Goal: Task Accomplishment & Management: Manage account settings

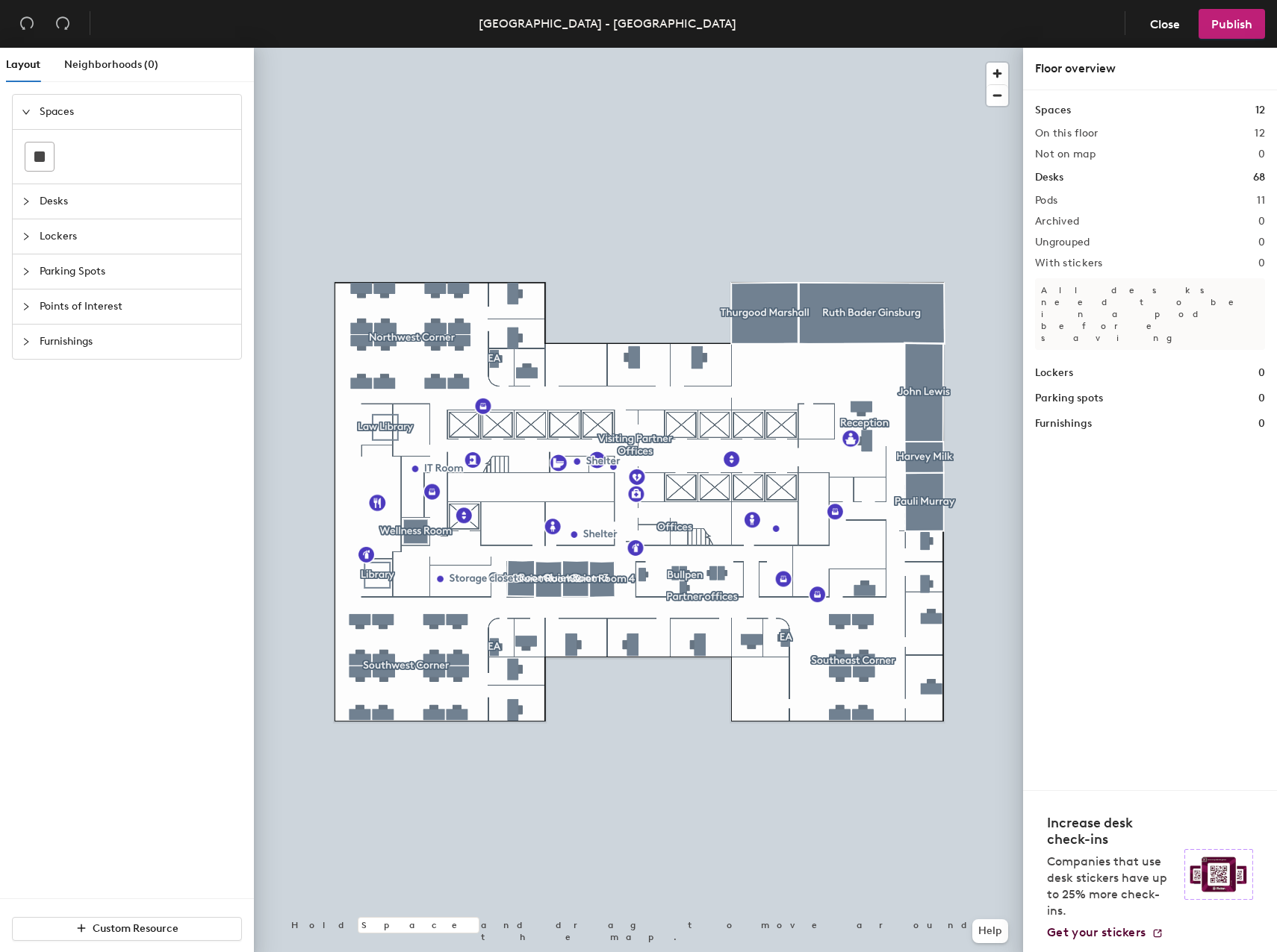
click at [111, 396] on div "Spaces Desks Lockers Parking Spots Points of Interest Furnishings" at bounding box center [127, 496] width 254 height 804
click at [18, 457] on div "Spaces Desks Lockers Parking Spots Points of Interest Furnishings" at bounding box center [127, 496] width 254 height 804
drag, startPoint x: 164, startPoint y: 501, endPoint x: 7, endPoint y: 447, distance: 166.0
click at [164, 501] on div "Spaces Desks Lockers Parking Spots Points of Interest Furnishings" at bounding box center [127, 496] width 254 height 804
click at [129, 491] on div "Spaces Desks Lockers Parking Spots Points of Interest Furnishings" at bounding box center [127, 496] width 254 height 804
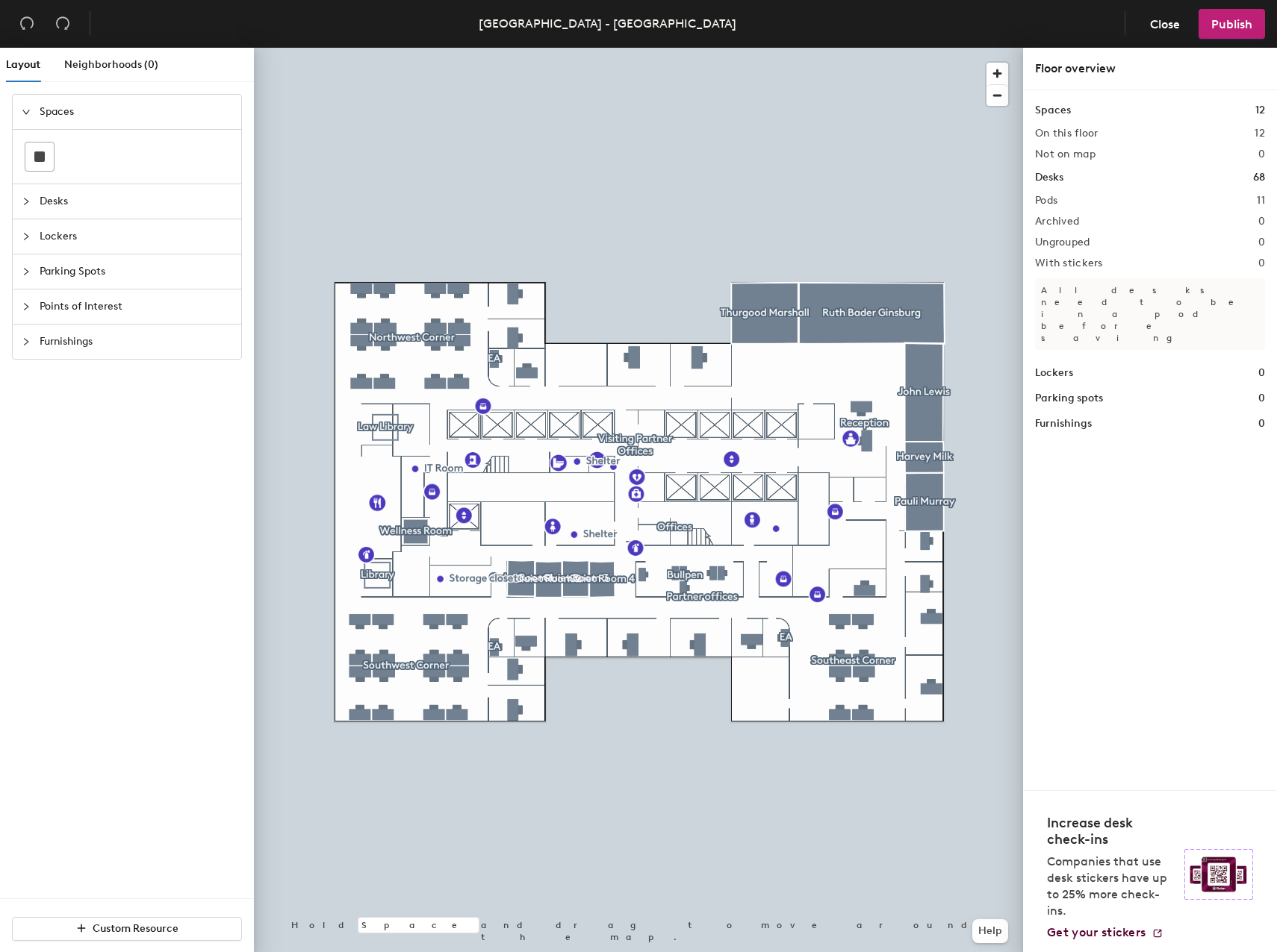
click at [135, 533] on div "Spaces Desks Lockers Parking Spots Points of Interest Furnishings" at bounding box center [127, 496] width 254 height 804
click at [526, 48] on div at bounding box center [638, 48] width 769 height 0
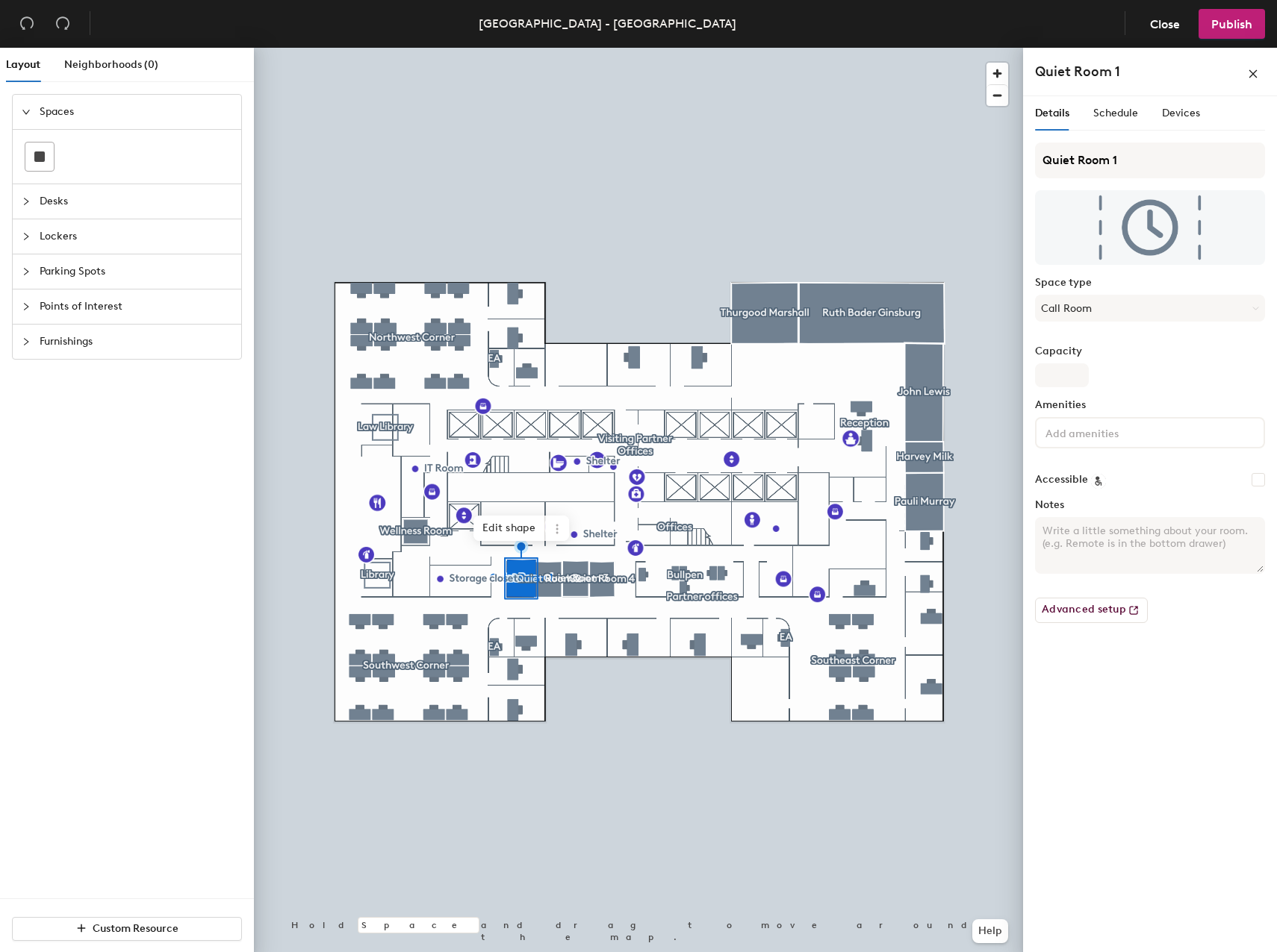
click at [1115, 739] on div "Details Schedule Devices Quiet Room 1 Space type Call Room Capacity Amenities A…" at bounding box center [1150, 527] width 254 height 862
click at [553, 529] on icon at bounding box center [557, 529] width 12 height 12
click at [576, 564] on span "Remove from map" at bounding box center [611, 564] width 133 height 26
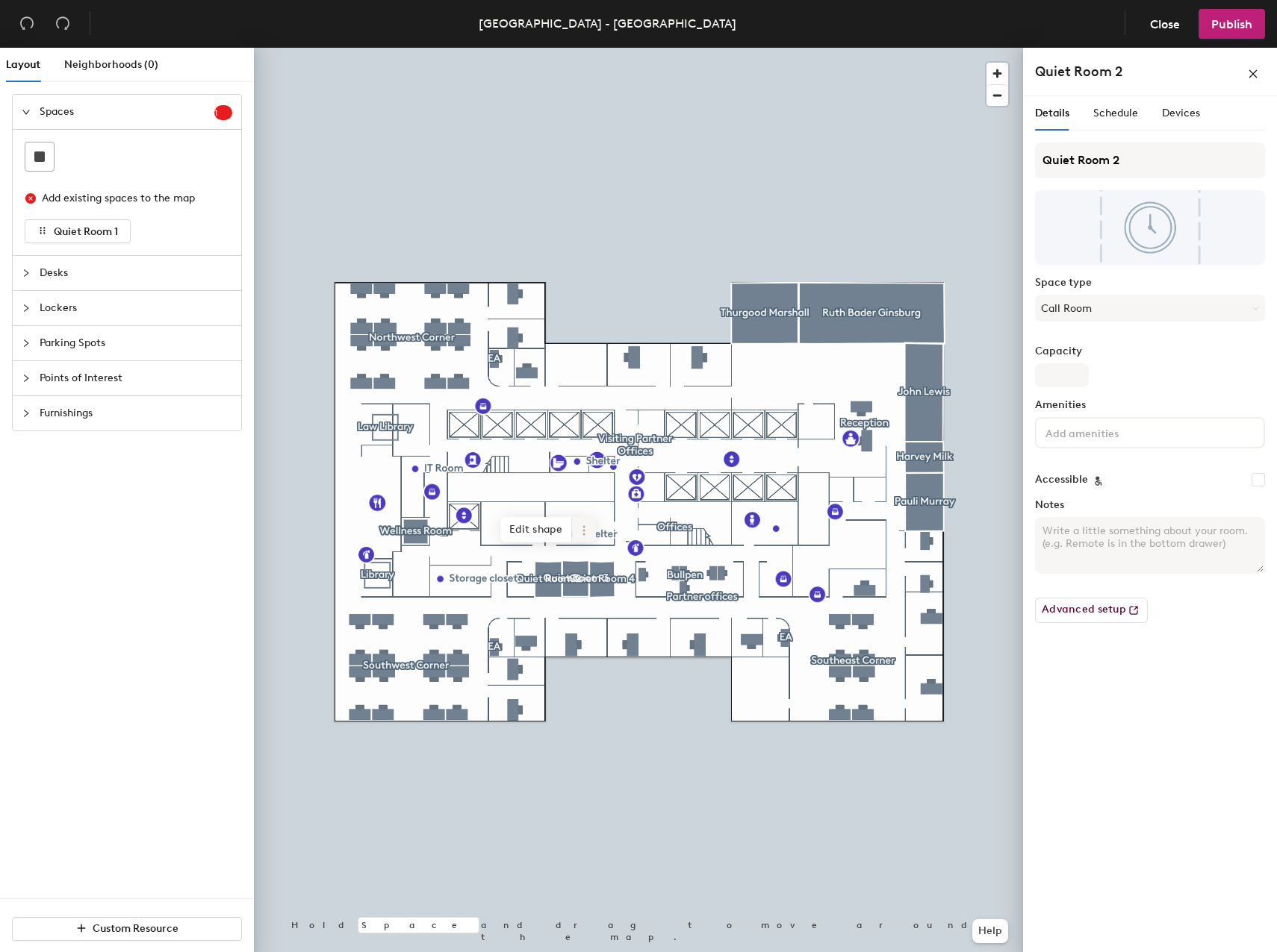
click at [583, 534] on icon at bounding box center [583, 534] width 2 height 2
click at [602, 567] on span "Remove from map" at bounding box center [638, 564] width 133 height 26
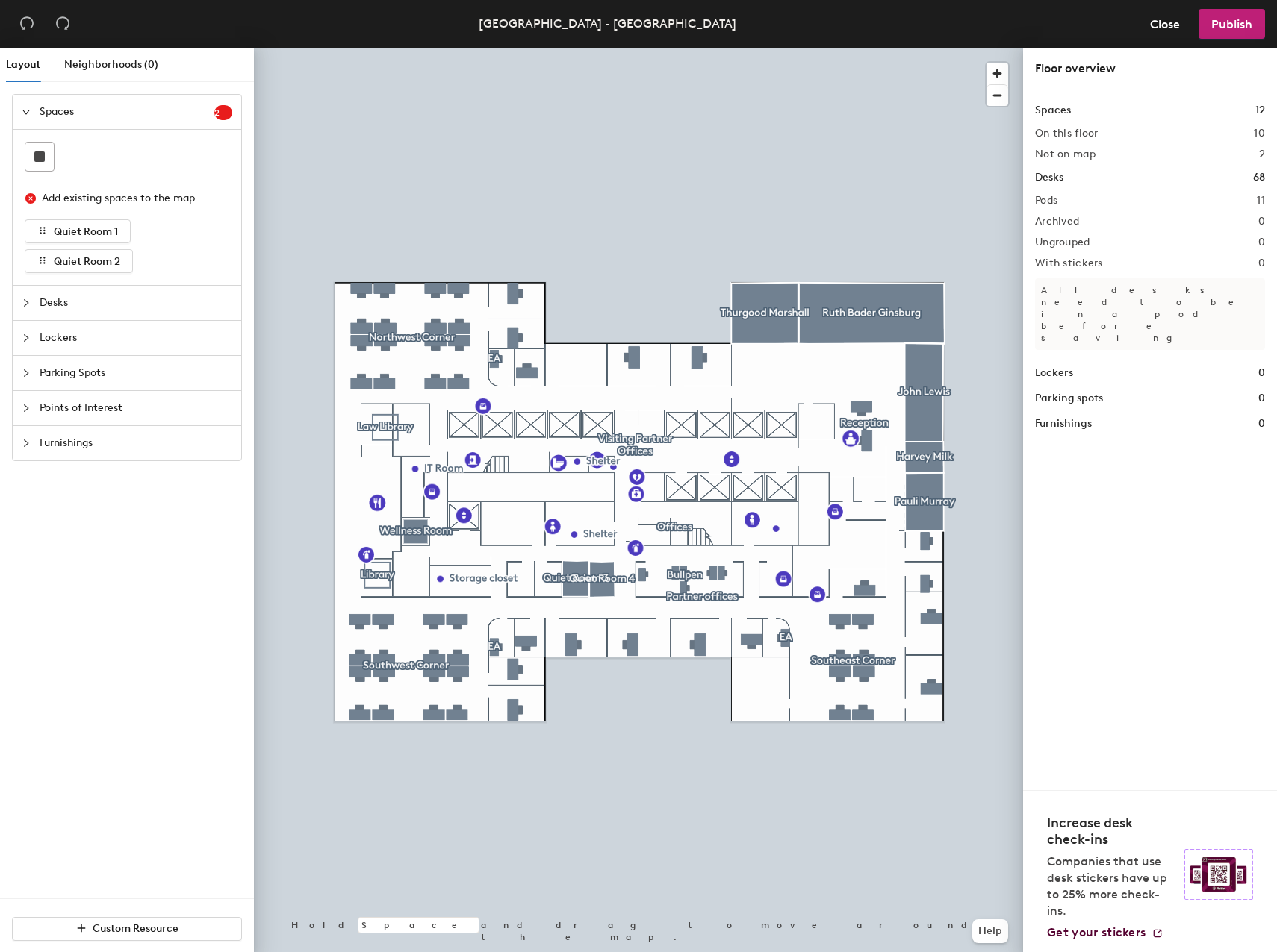
click at [575, 48] on div at bounding box center [638, 48] width 769 height 0
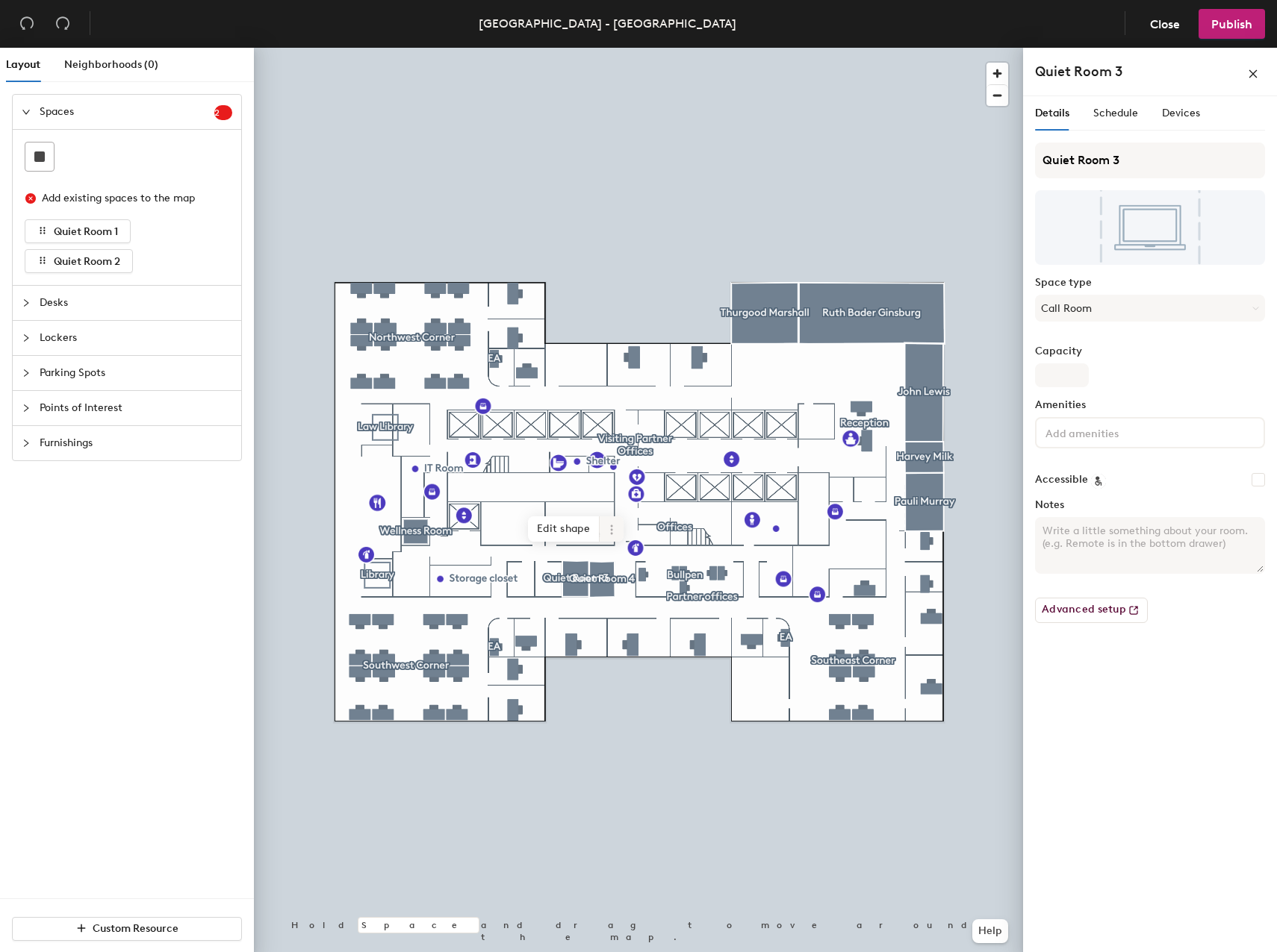
click at [604, 525] on span at bounding box center [611, 529] width 24 height 26
click at [625, 614] on span "Delete" at bounding box center [665, 615] width 133 height 26
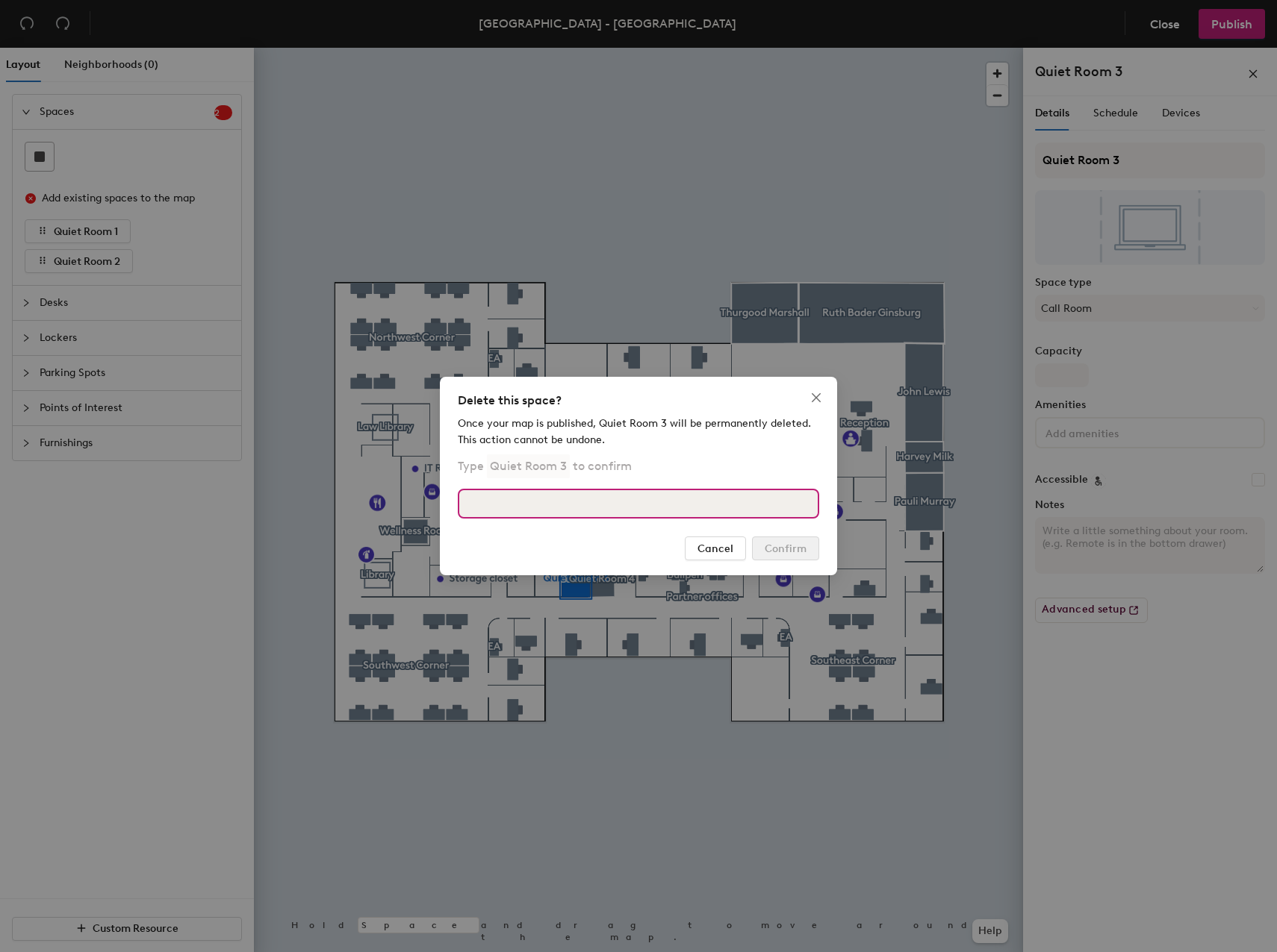
click at [569, 502] on input at bounding box center [638, 504] width 361 height 30
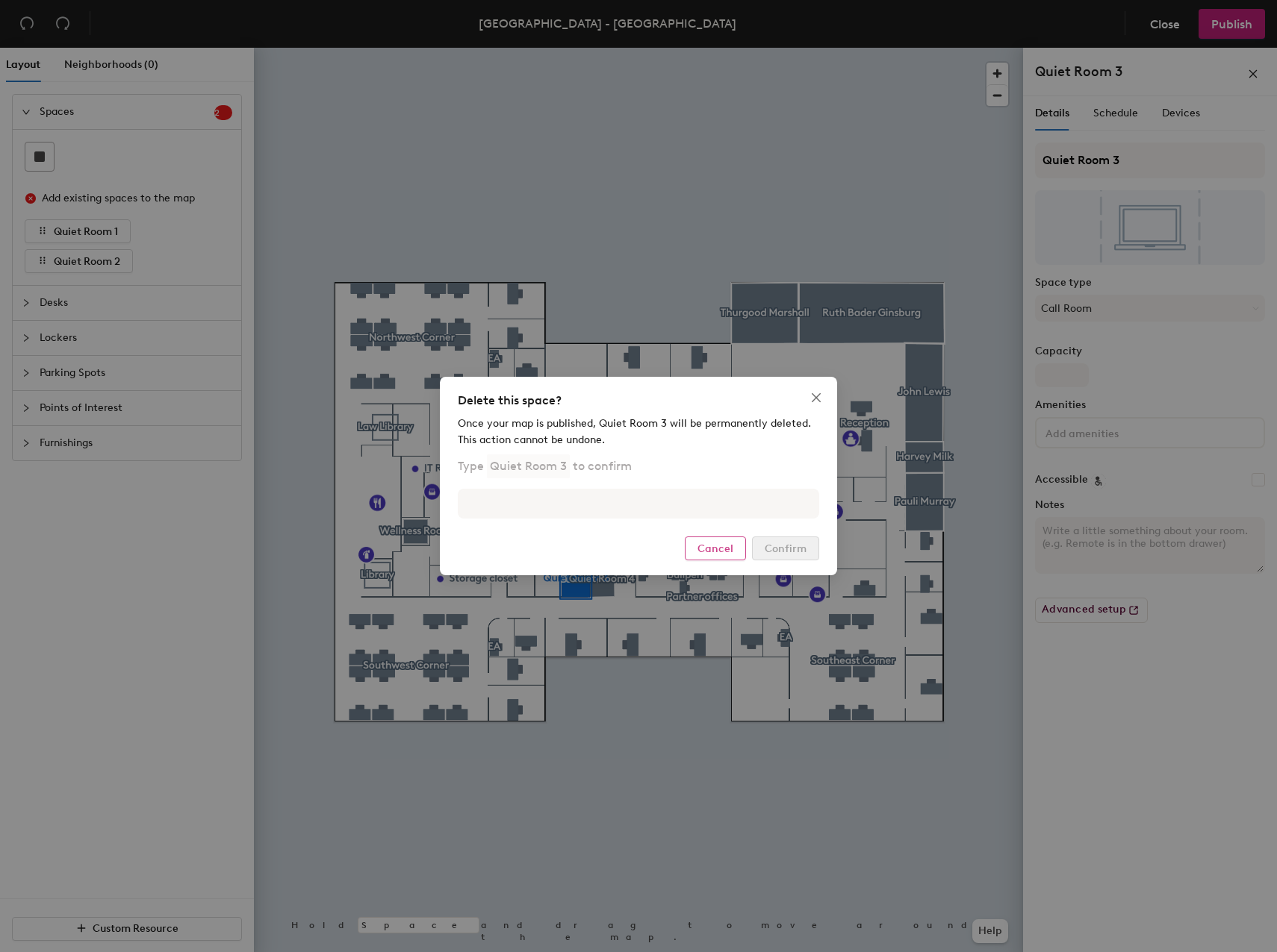
click at [735, 550] on button "Cancel" at bounding box center [716, 549] width 61 height 24
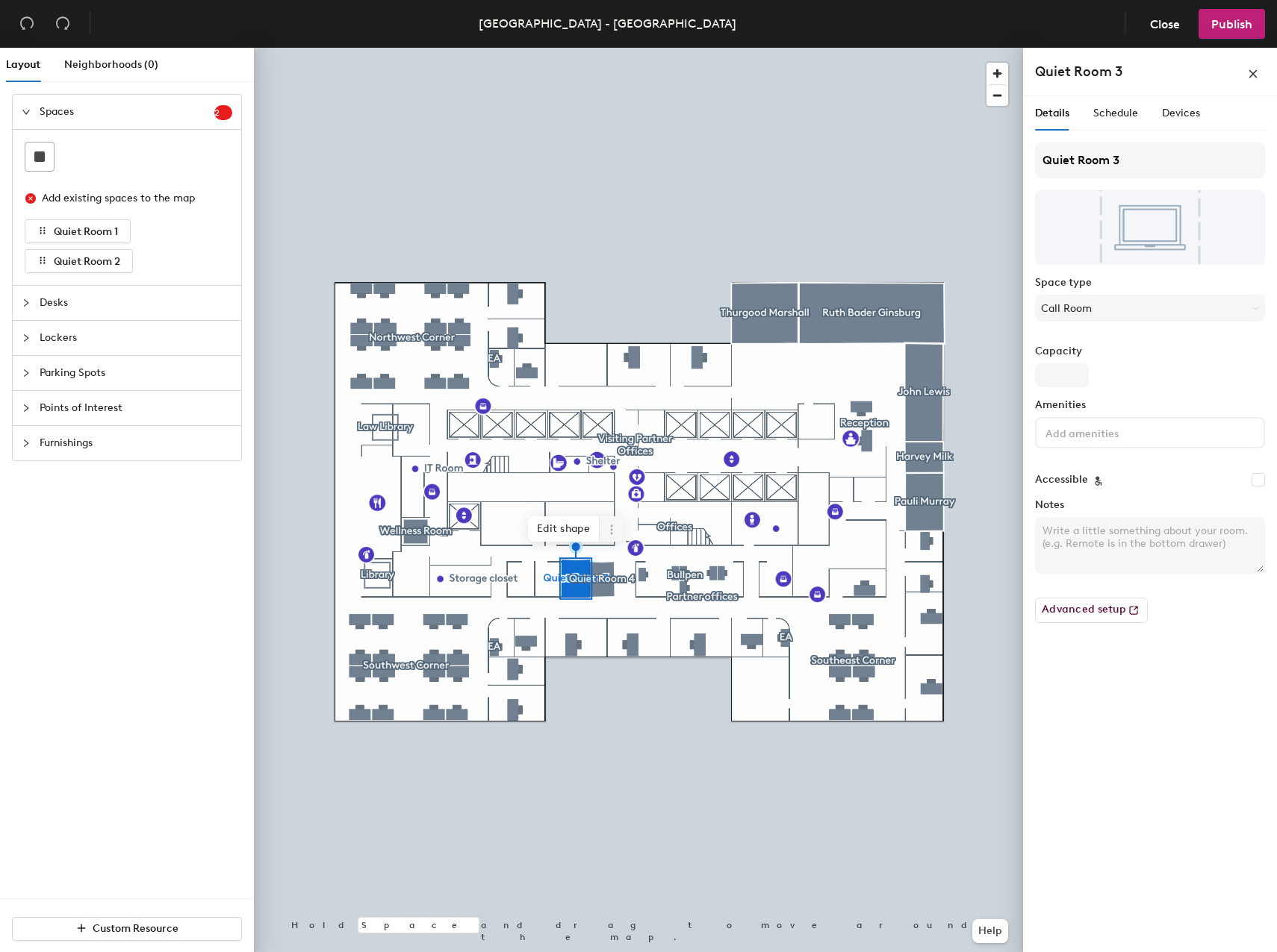
click at [614, 520] on span at bounding box center [611, 529] width 24 height 26
click at [645, 567] on span "Remove from map" at bounding box center [665, 564] width 133 height 26
click at [634, 525] on icon at bounding box center [638, 530] width 12 height 12
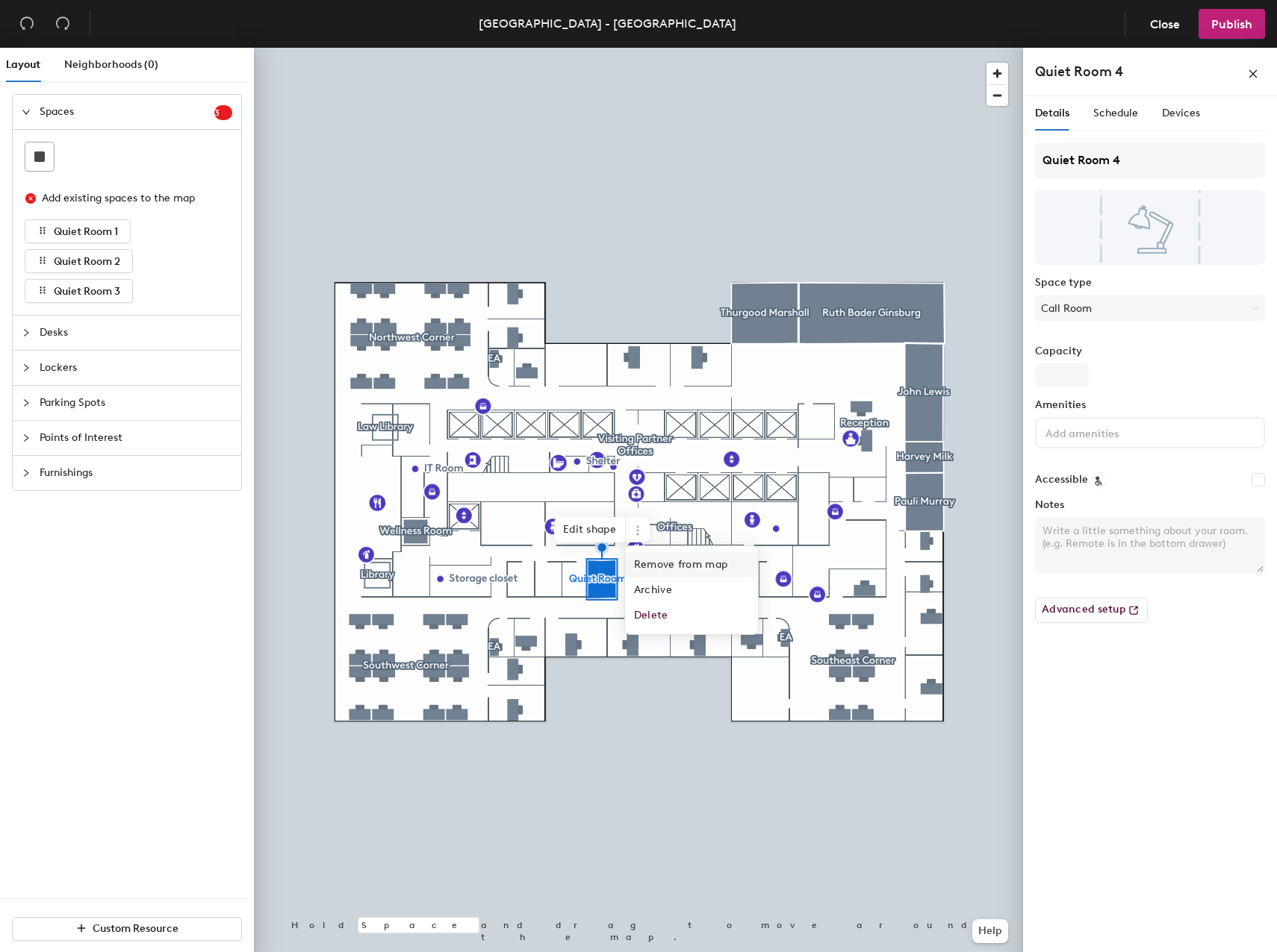
click at [646, 565] on span "Remove from map" at bounding box center [692, 564] width 133 height 26
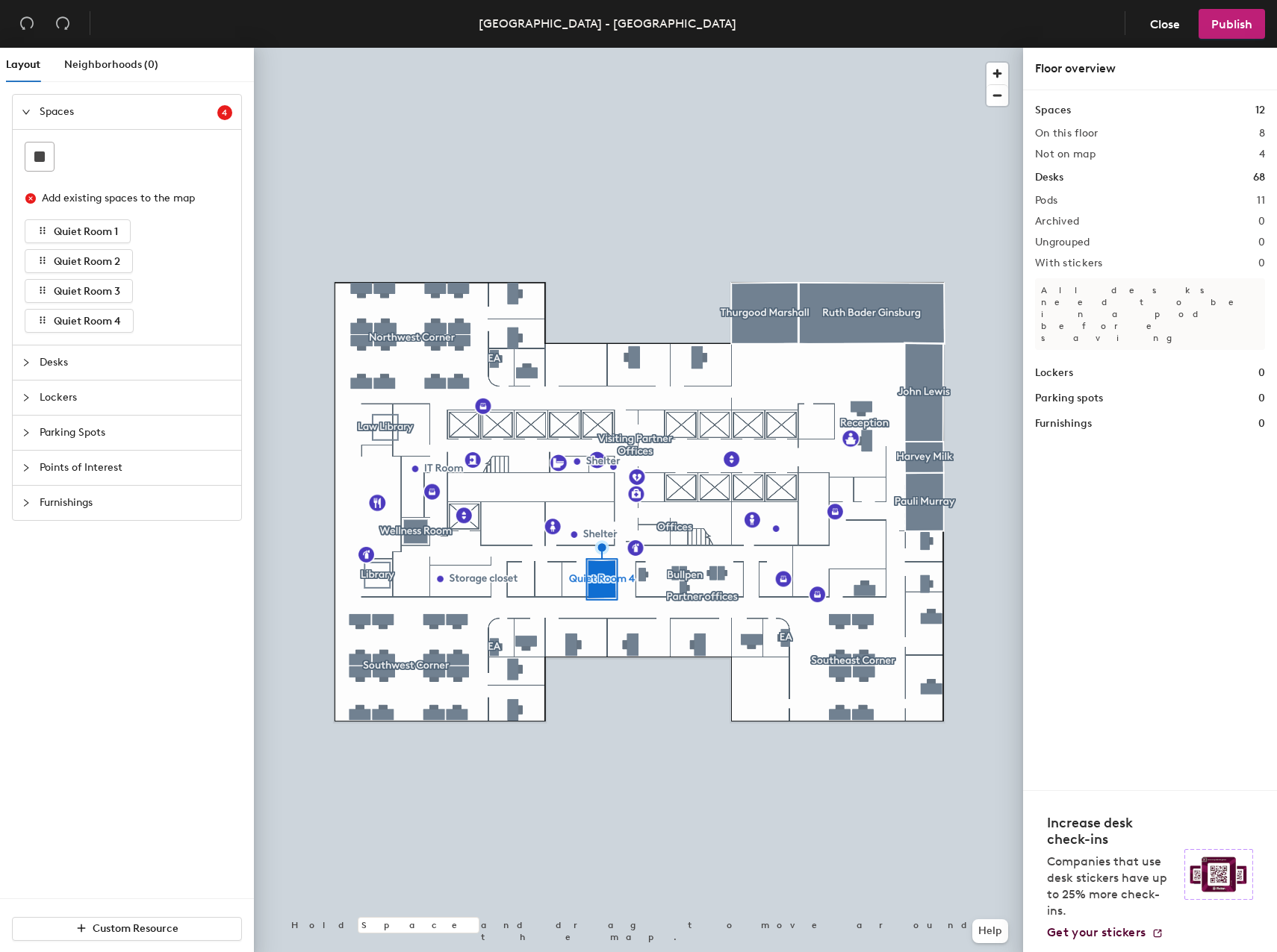
click at [137, 652] on div "Spaces 4 Add existing spaces to the map Quiet Room 1 Quiet Room 2 Quiet Room 3 …" at bounding box center [127, 496] width 254 height 804
click at [27, 361] on icon "collapsed" at bounding box center [26, 363] width 9 height 9
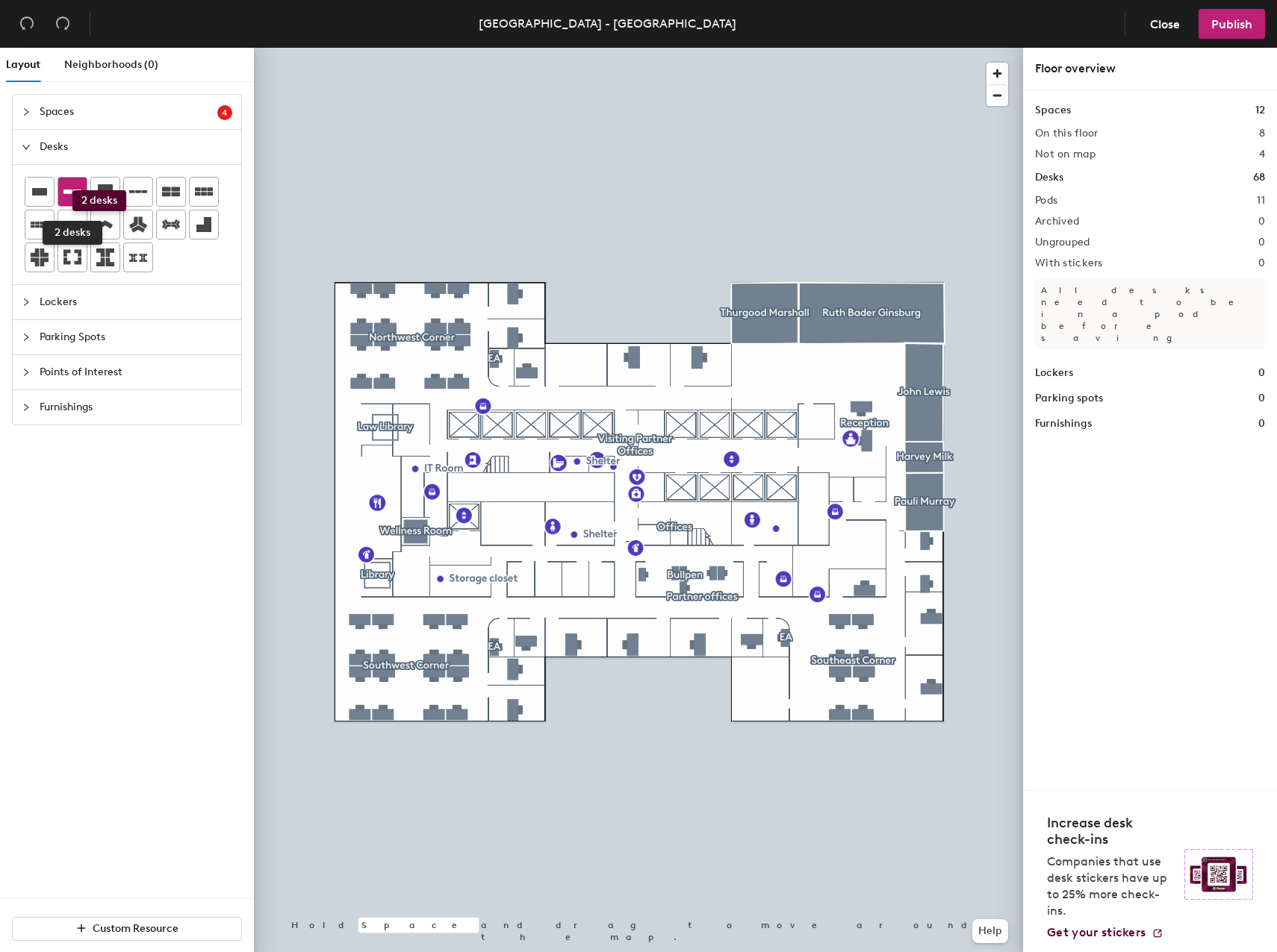
click at [72, 190] on icon at bounding box center [72, 192] width 18 height 18
click at [120, 733] on div "Spaces 4 Add existing spaces to the map Quiet Room 1 Quiet Room 2 Quiet Room 3 …" at bounding box center [127, 496] width 254 height 804
click at [142, 563] on div "Spaces 4 Add existing spaces to the map Quiet Room 1 Quiet Room 2 Quiet Room 3 …" at bounding box center [127, 496] width 254 height 804
drag, startPoint x: 1167, startPoint y: 25, endPoint x: 967, endPoint y: 32, distance: 200.1
click at [967, 32] on header "NYC - Empire State Building, 63rd Floor Close Publish" at bounding box center [638, 24] width 1277 height 48
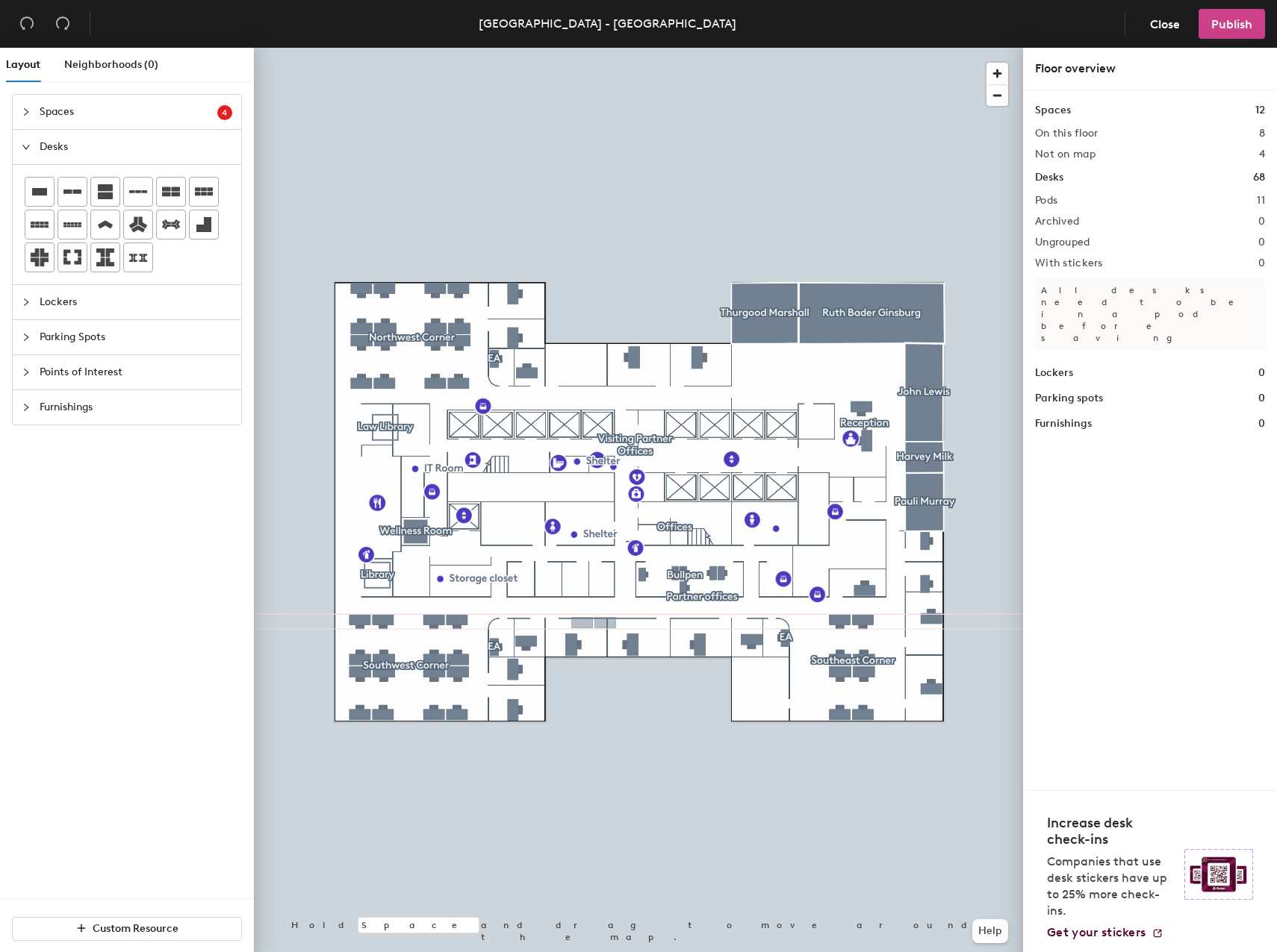
click at [1238, 19] on span "Publish" at bounding box center [1231, 24] width 41 height 14
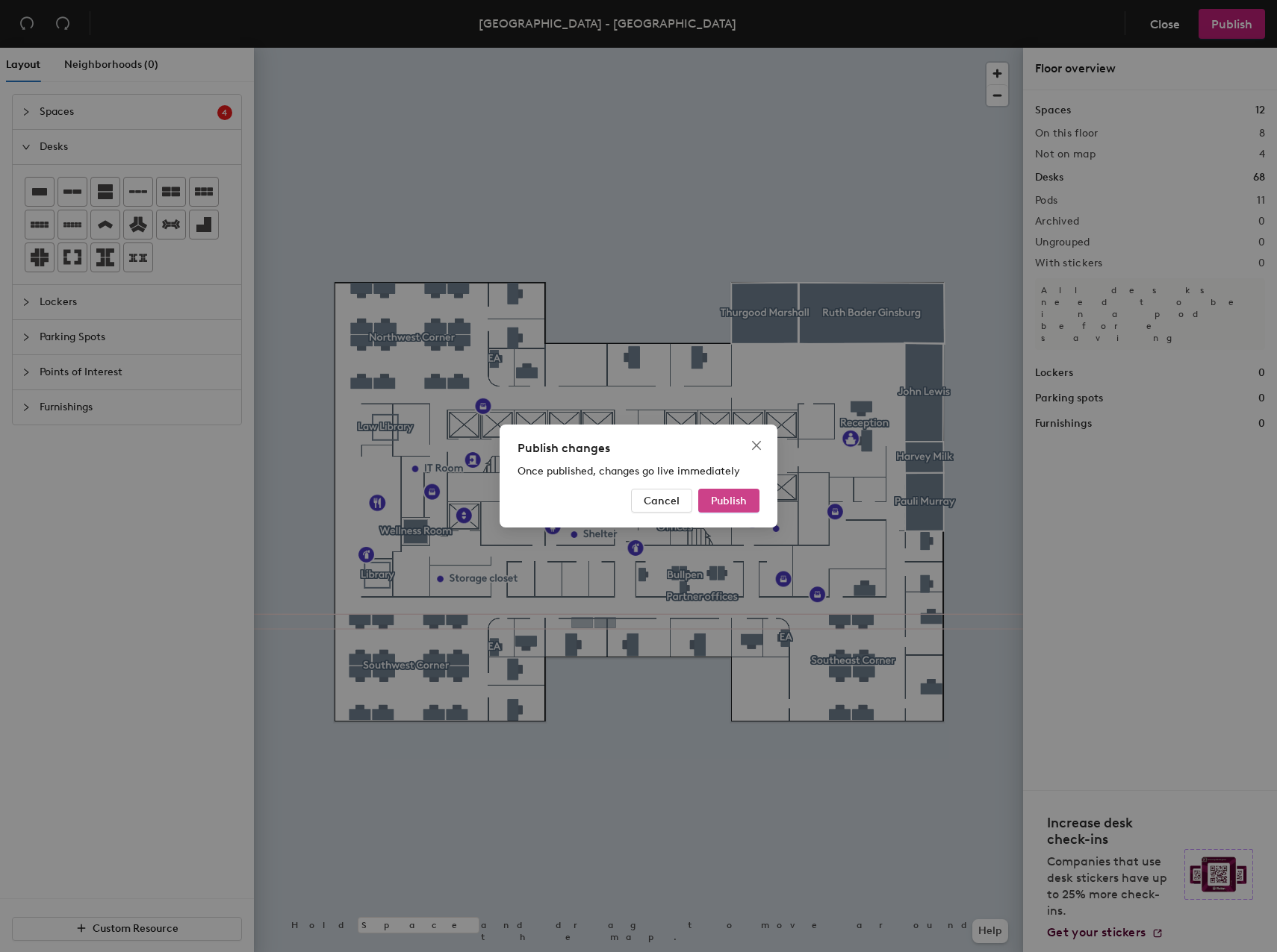
click at [739, 502] on span "Publish" at bounding box center [728, 500] width 36 height 12
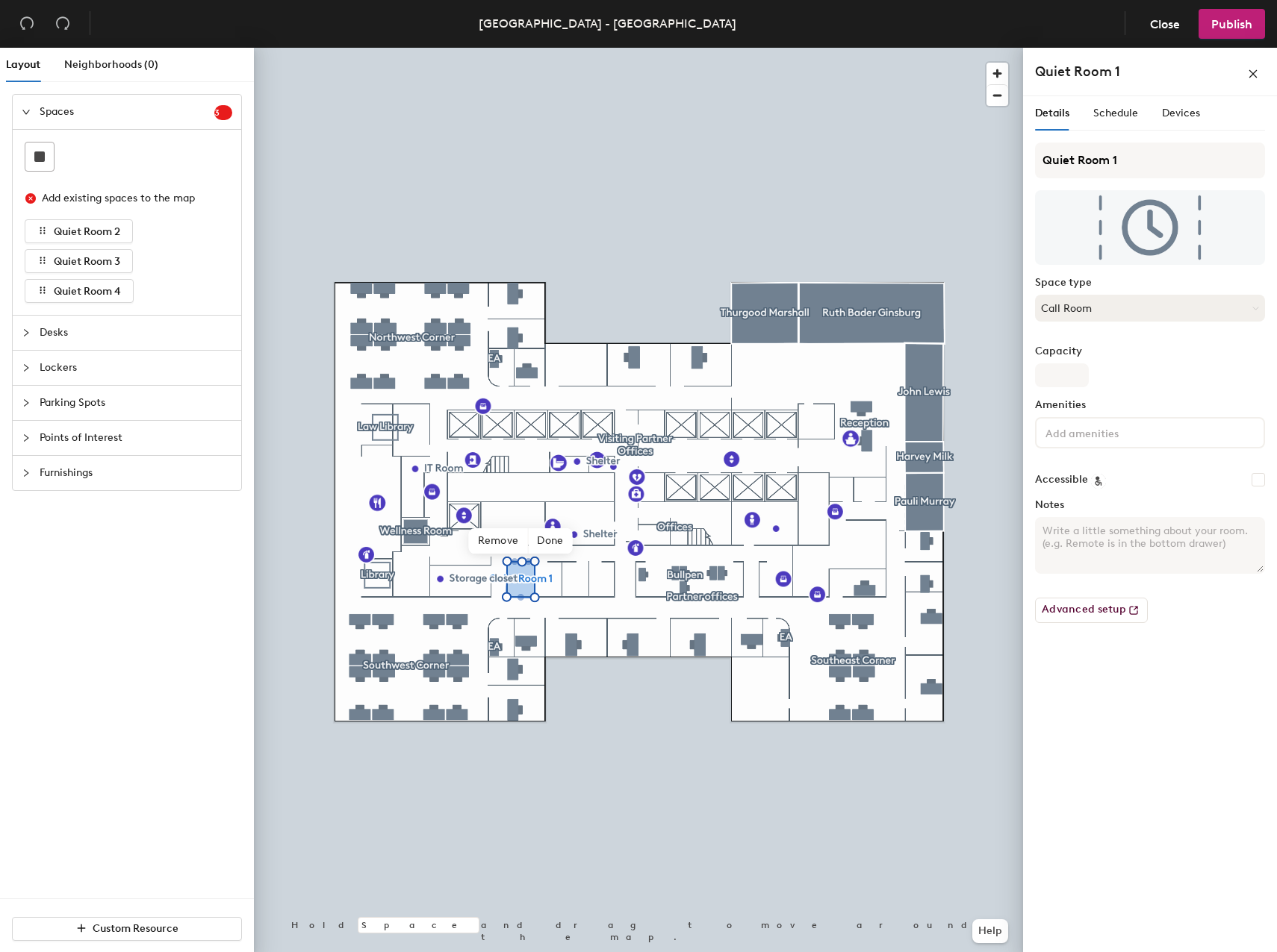
click at [1084, 310] on button "Call Room" at bounding box center [1149, 308] width 230 height 27
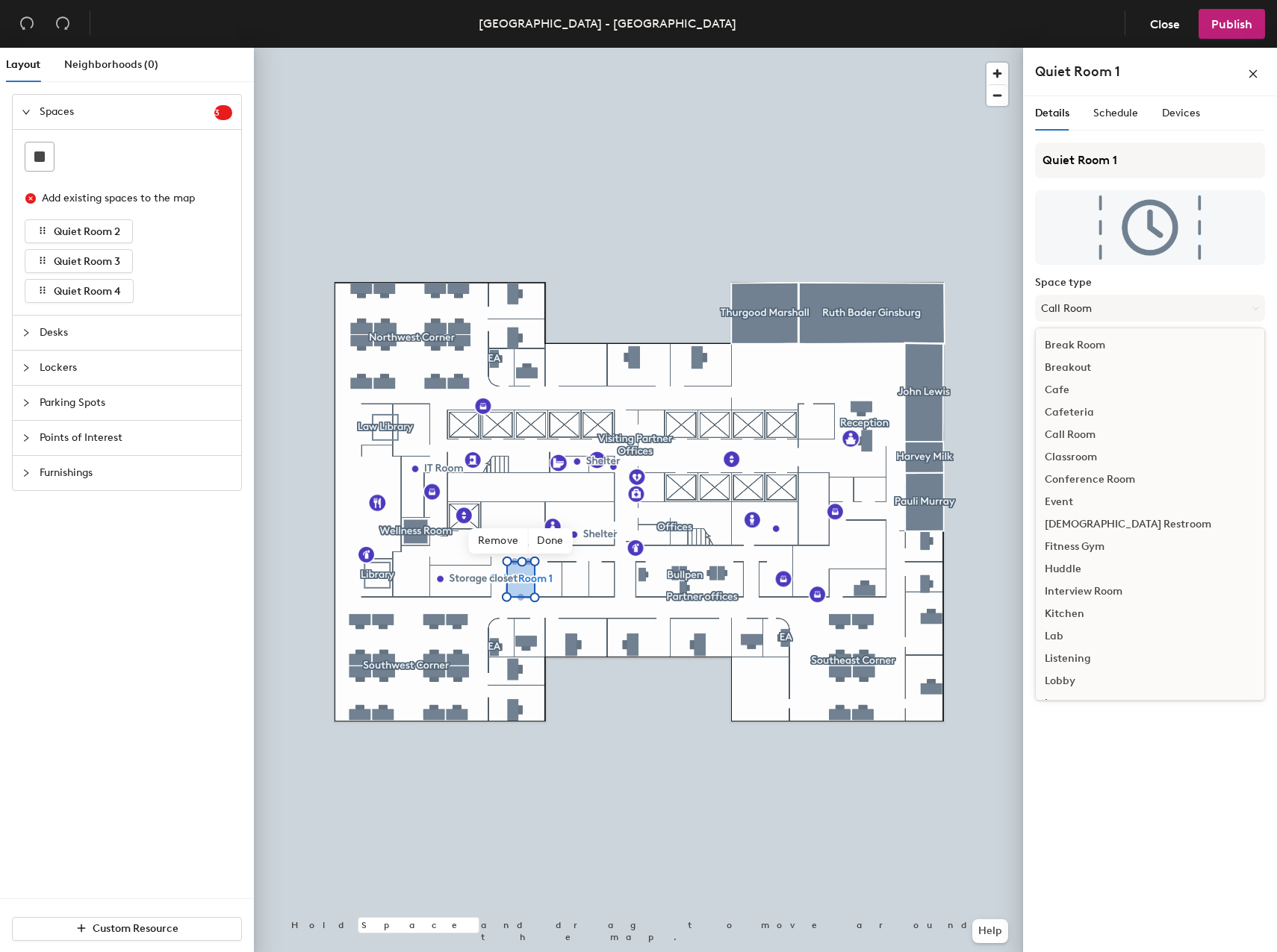
drag, startPoint x: 1112, startPoint y: 860, endPoint x: 1093, endPoint y: 691, distance: 170.1
click at [1113, 860] on div "Details Schedule Devices Quiet Room 1 Space type Call Room Break Room Breakout …" at bounding box center [1150, 527] width 254 height 862
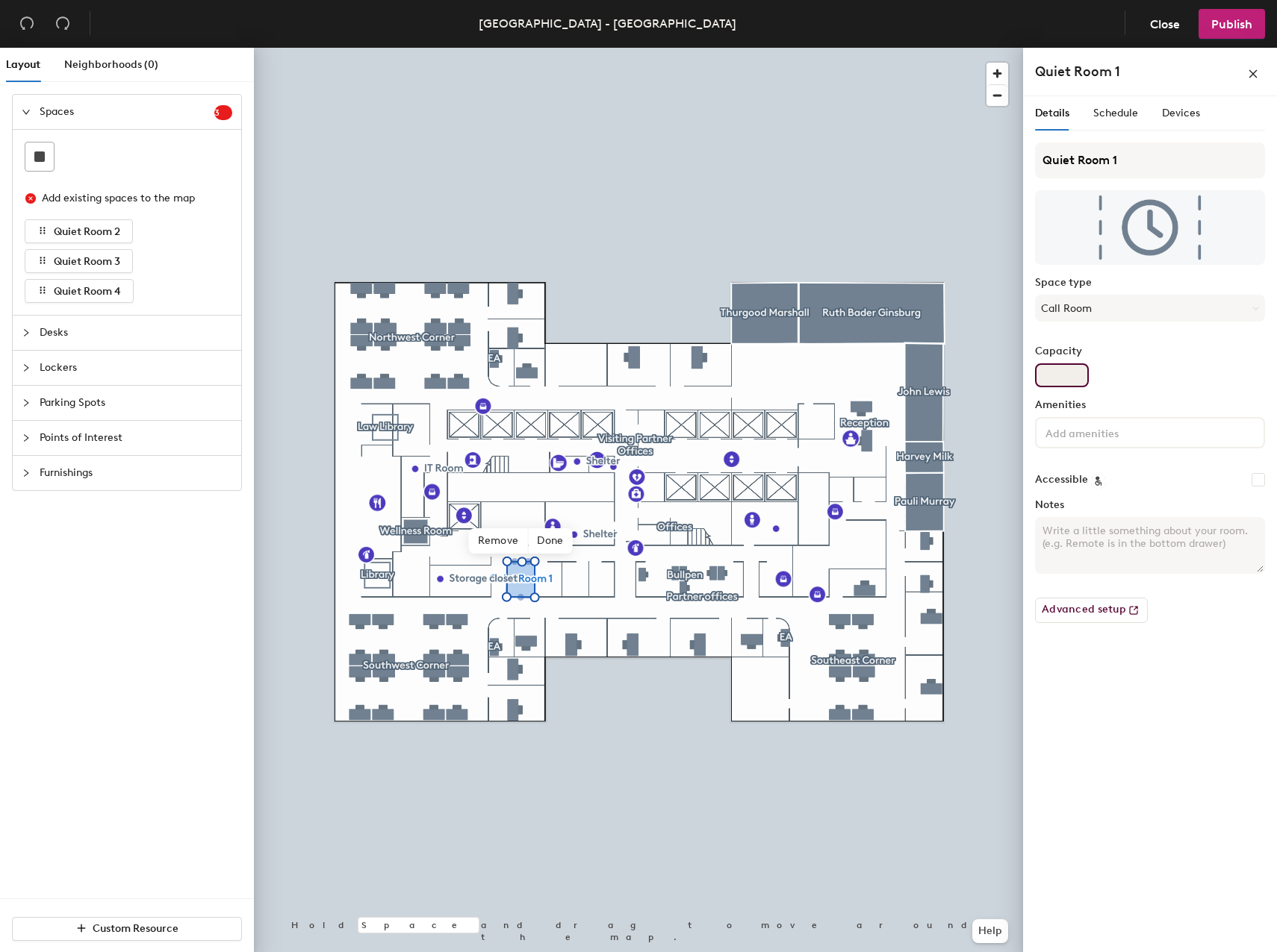
click at [1063, 373] on input "Capacity" at bounding box center [1061, 375] width 54 height 24
type input "2"
click at [1105, 694] on div "Details Schedule Devices Quiet Room 1 Space type Call Room Capacity 2 Amenities…" at bounding box center [1150, 527] width 254 height 862
click at [1108, 437] on input at bounding box center [1109, 432] width 135 height 18
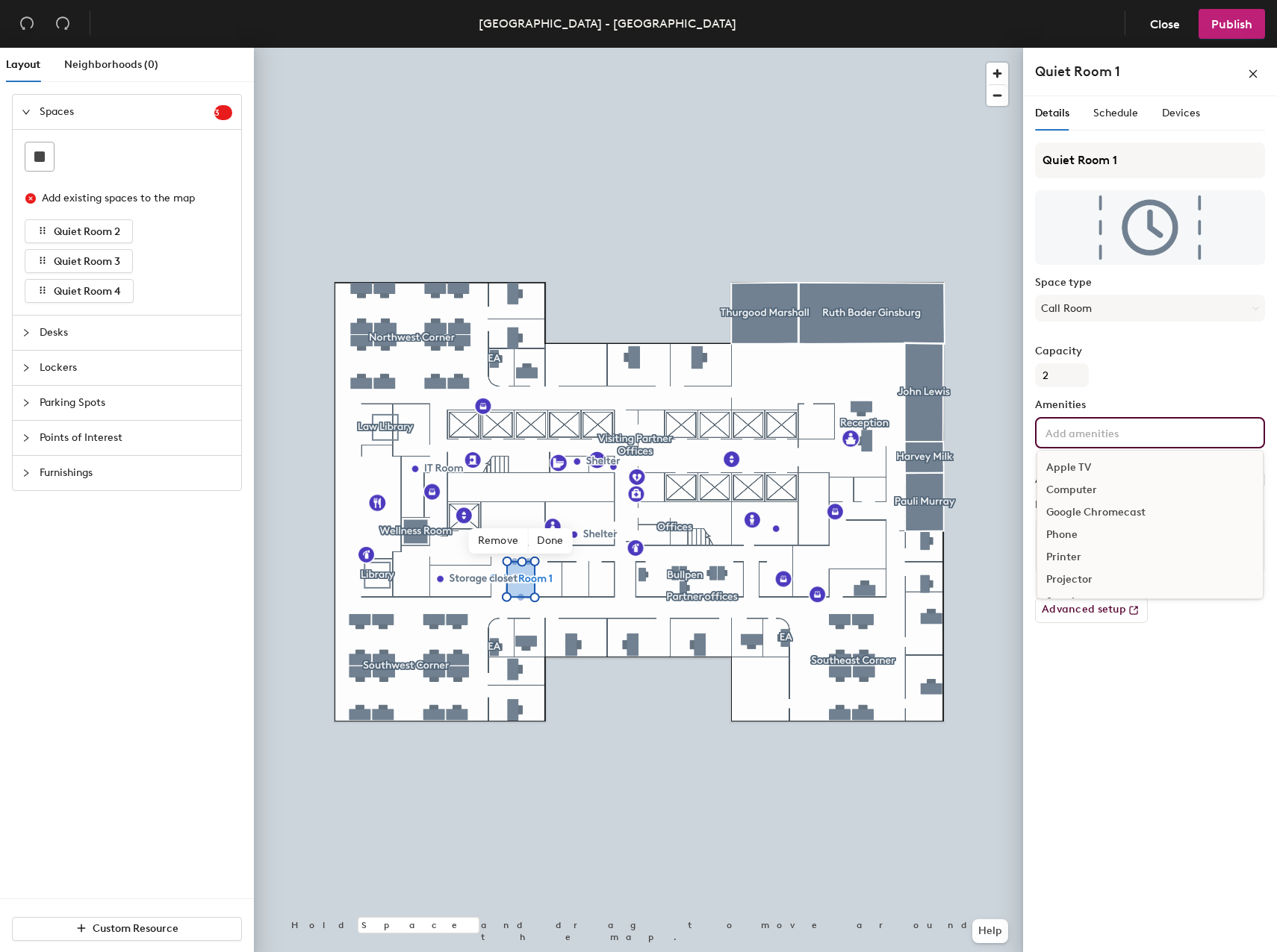
scroll to position [88, 0]
click at [1090, 560] on div "Video Conferencing" at bounding box center [1150, 559] width 226 height 22
click at [1121, 779] on div "Details Schedule Devices Quiet Room 1 Space type Call Room Capacity 2 Amenities…" at bounding box center [1150, 527] width 254 height 862
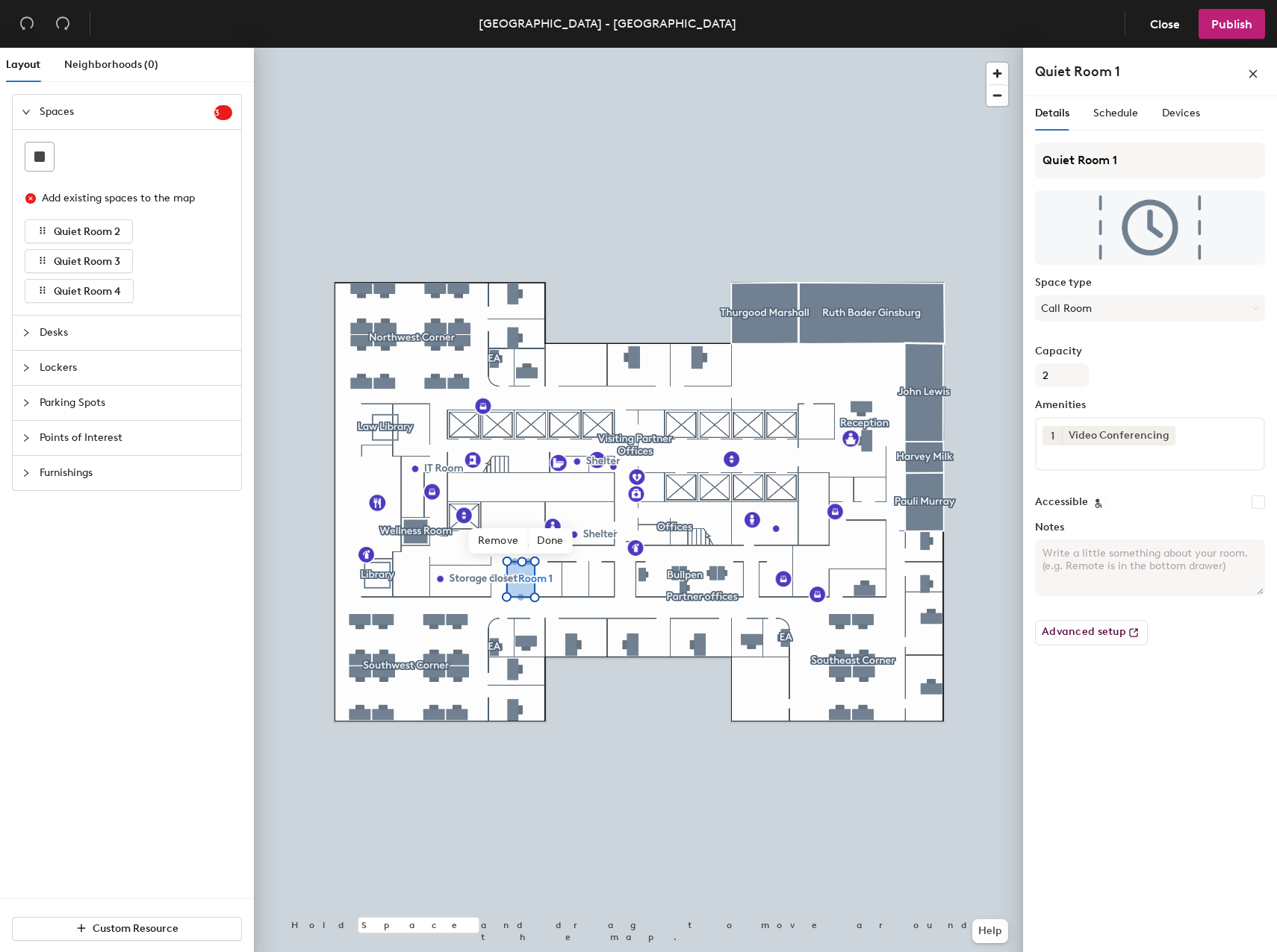
click at [1047, 429] on button "1" at bounding box center [1051, 435] width 19 height 19
click at [1053, 456] on div "2" at bounding box center [1051, 455] width 19 height 19
click at [1166, 789] on div "Details Schedule Devices Quiet Room 1 Space type Call Room Capacity 2 Amenities…" at bounding box center [1150, 527] width 254 height 862
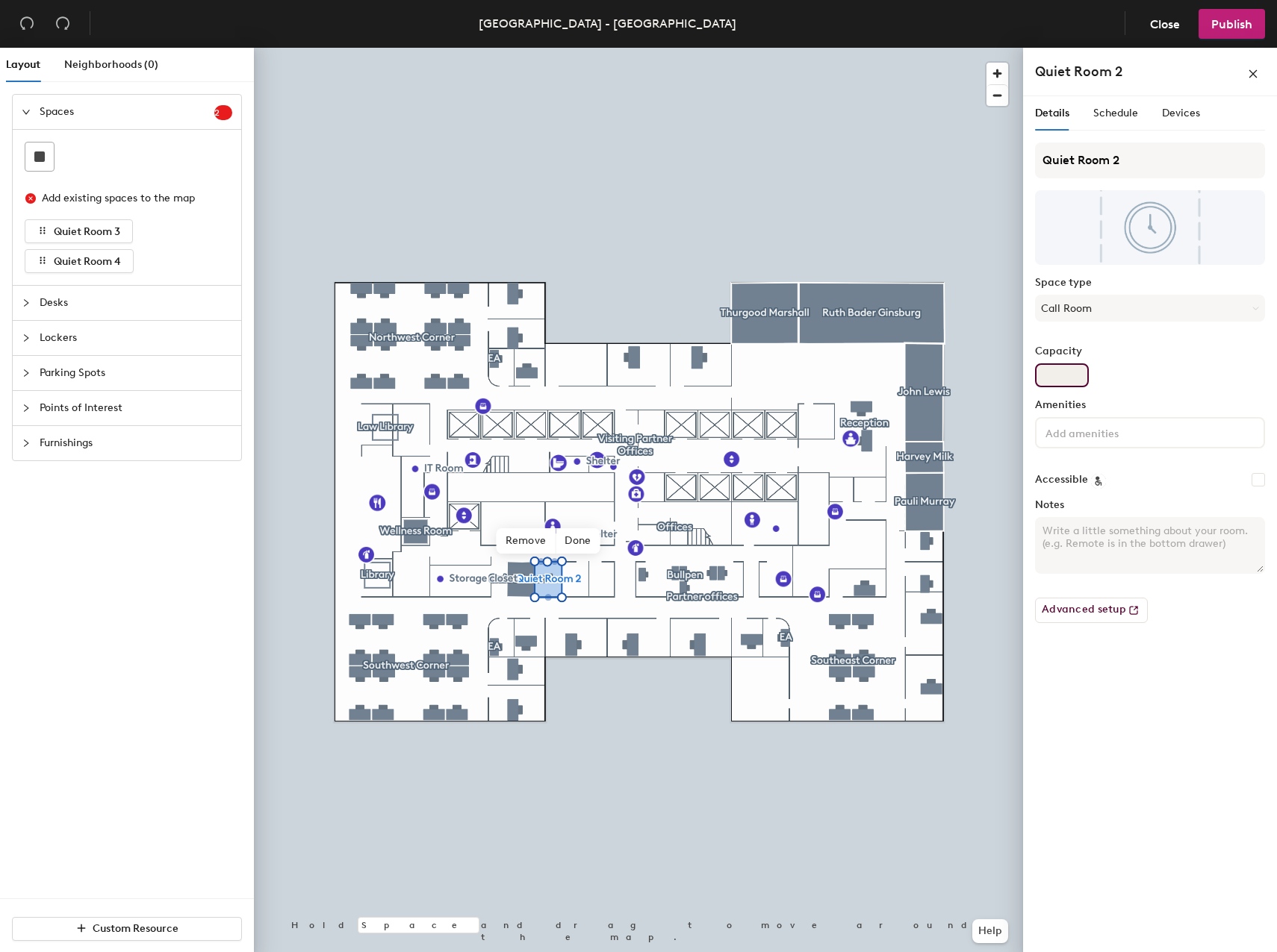
click at [1064, 374] on input "Capacity" at bounding box center [1061, 375] width 54 height 24
type input "2"
click at [1069, 440] on input at bounding box center [1109, 432] width 135 height 18
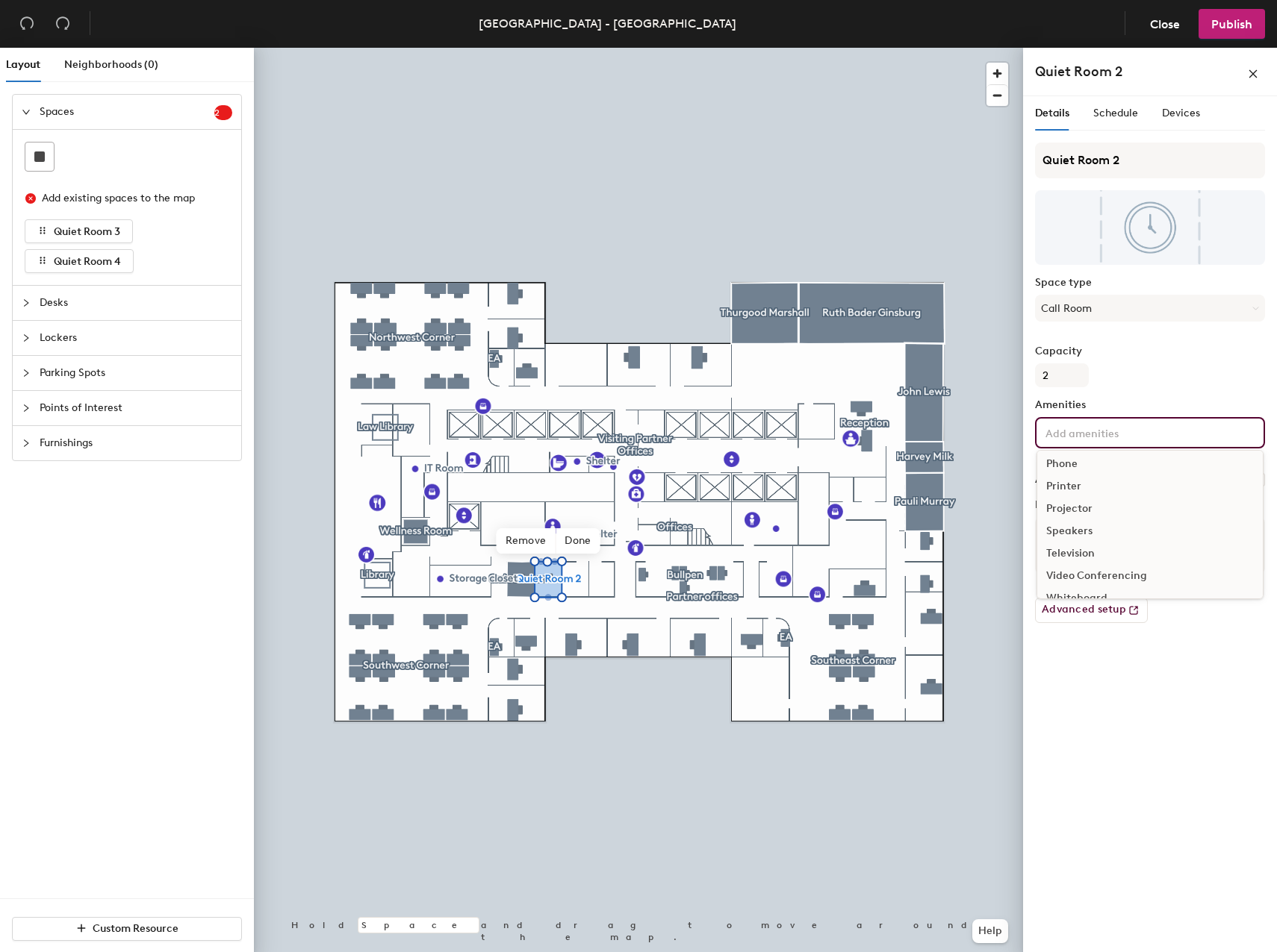
scroll to position [75, 0]
click at [1078, 567] on div "Video Conferencing" at bounding box center [1150, 572] width 226 height 22
type input "2"
click at [1055, 433] on button "1" at bounding box center [1051, 435] width 19 height 19
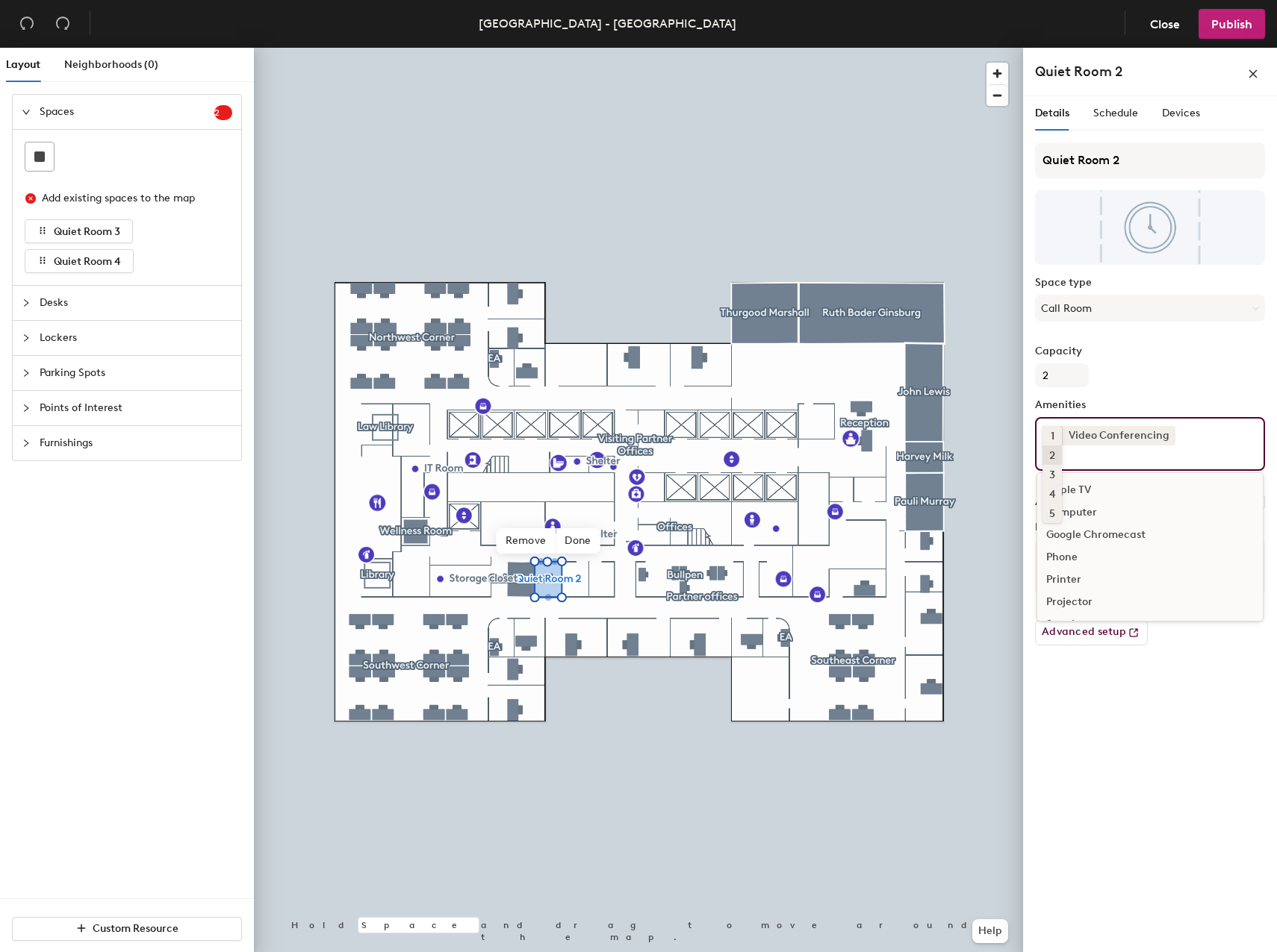
click at [1059, 453] on div "2" at bounding box center [1051, 455] width 19 height 19
click at [1162, 779] on div "Details Schedule Devices Quiet Room 2 Space type Call Room Capacity 2 Amenities…" at bounding box center [1150, 527] width 254 height 862
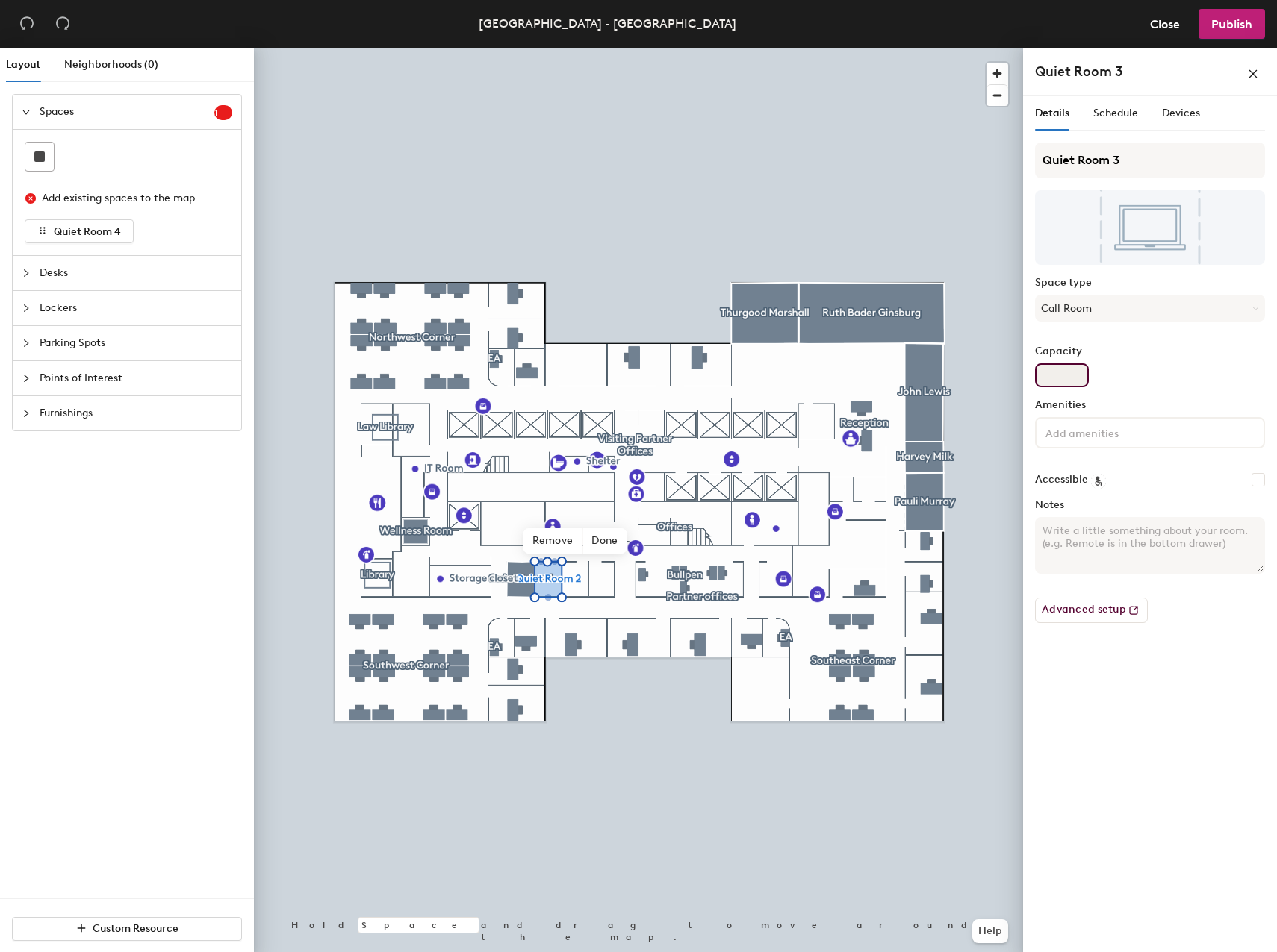
click at [1064, 369] on input "Capacity" at bounding box center [1061, 375] width 54 height 24
click at [1074, 442] on div at bounding box center [1149, 433] width 230 height 32
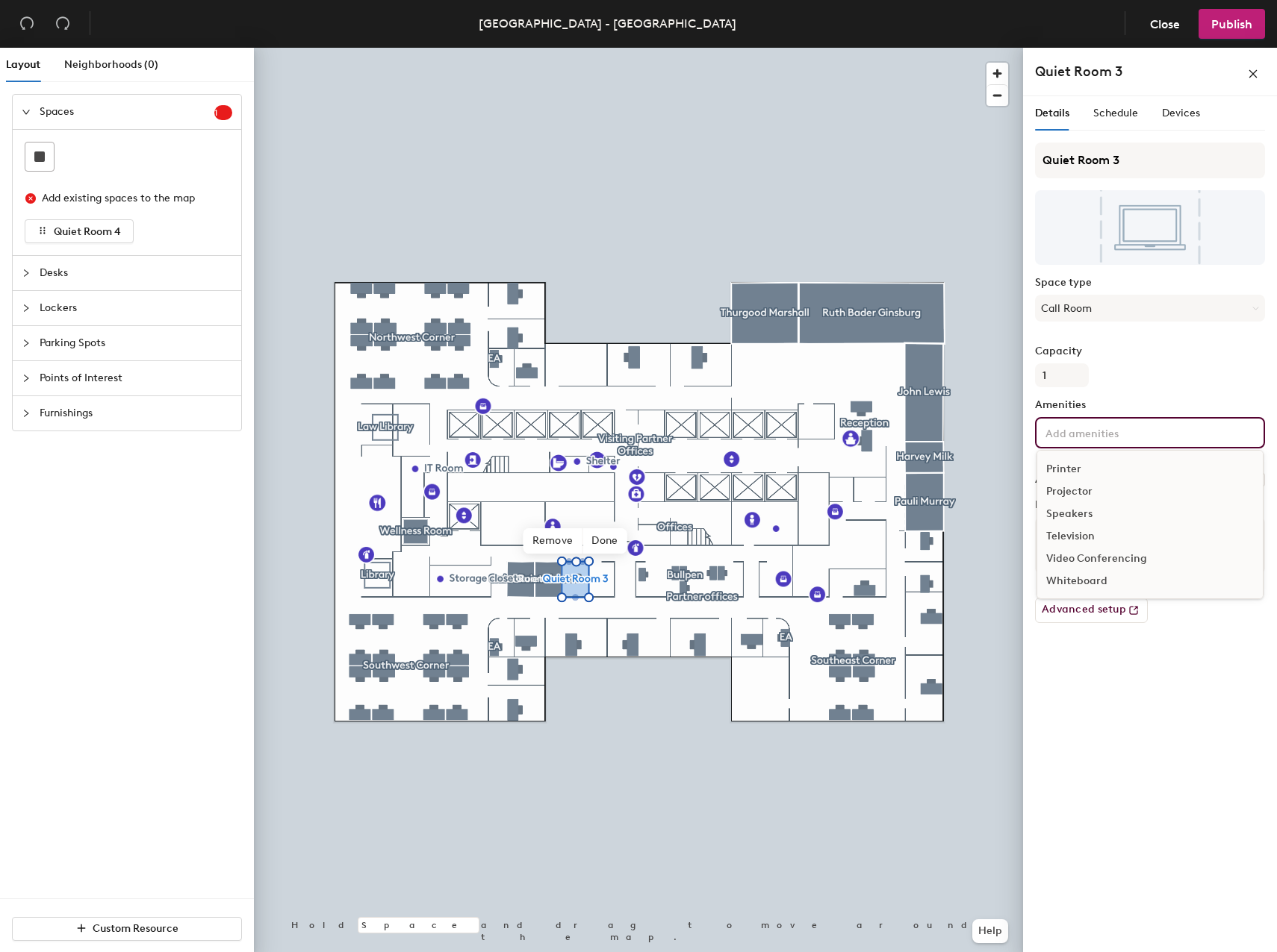
click at [1084, 554] on div "Video Conferencing" at bounding box center [1150, 559] width 226 height 22
click at [1055, 435] on button "1" at bounding box center [1051, 435] width 19 height 19
click at [1057, 452] on div "2" at bounding box center [1051, 455] width 19 height 19
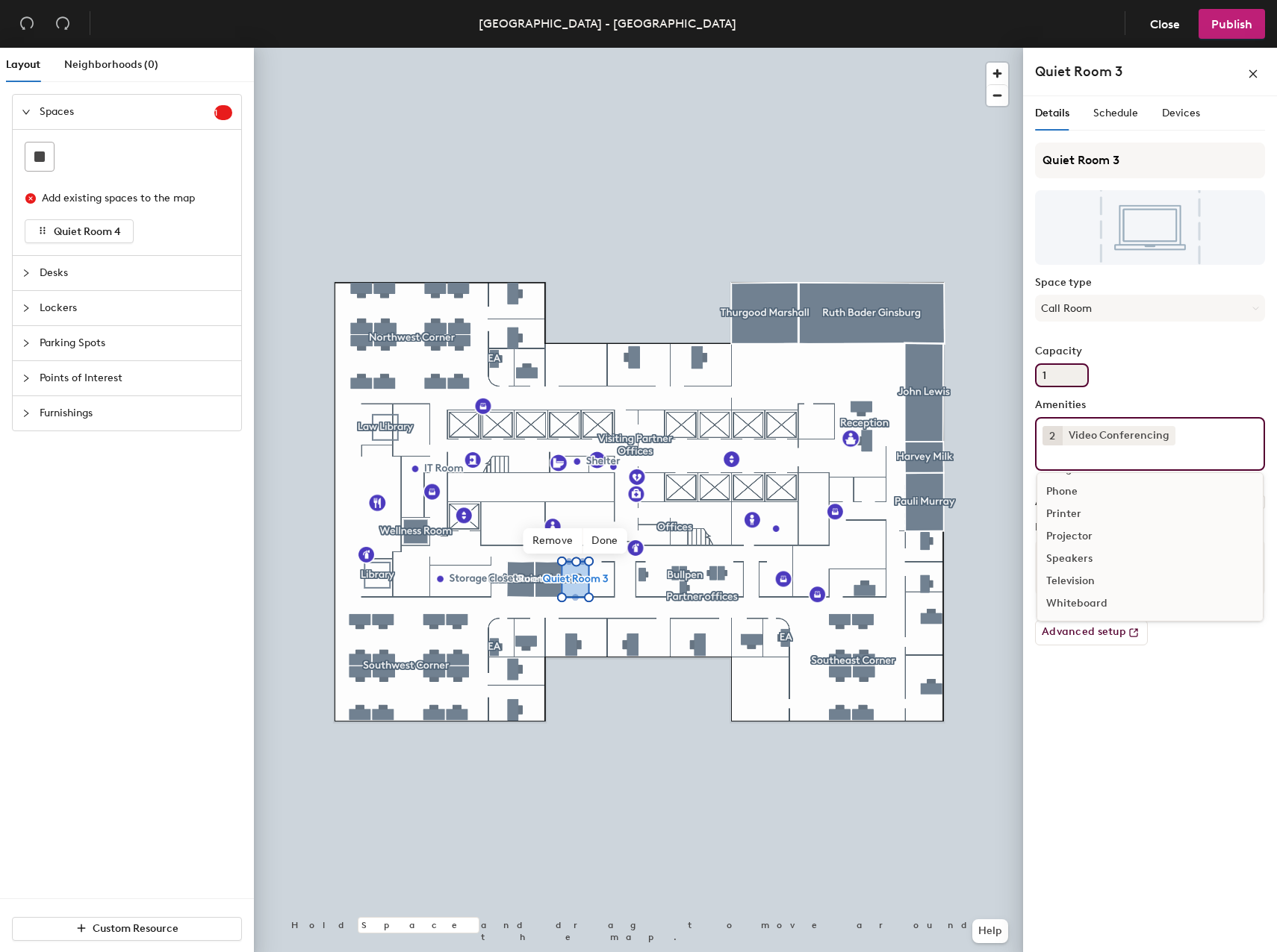
click at [1043, 370] on input "1" at bounding box center [1061, 375] width 54 height 24
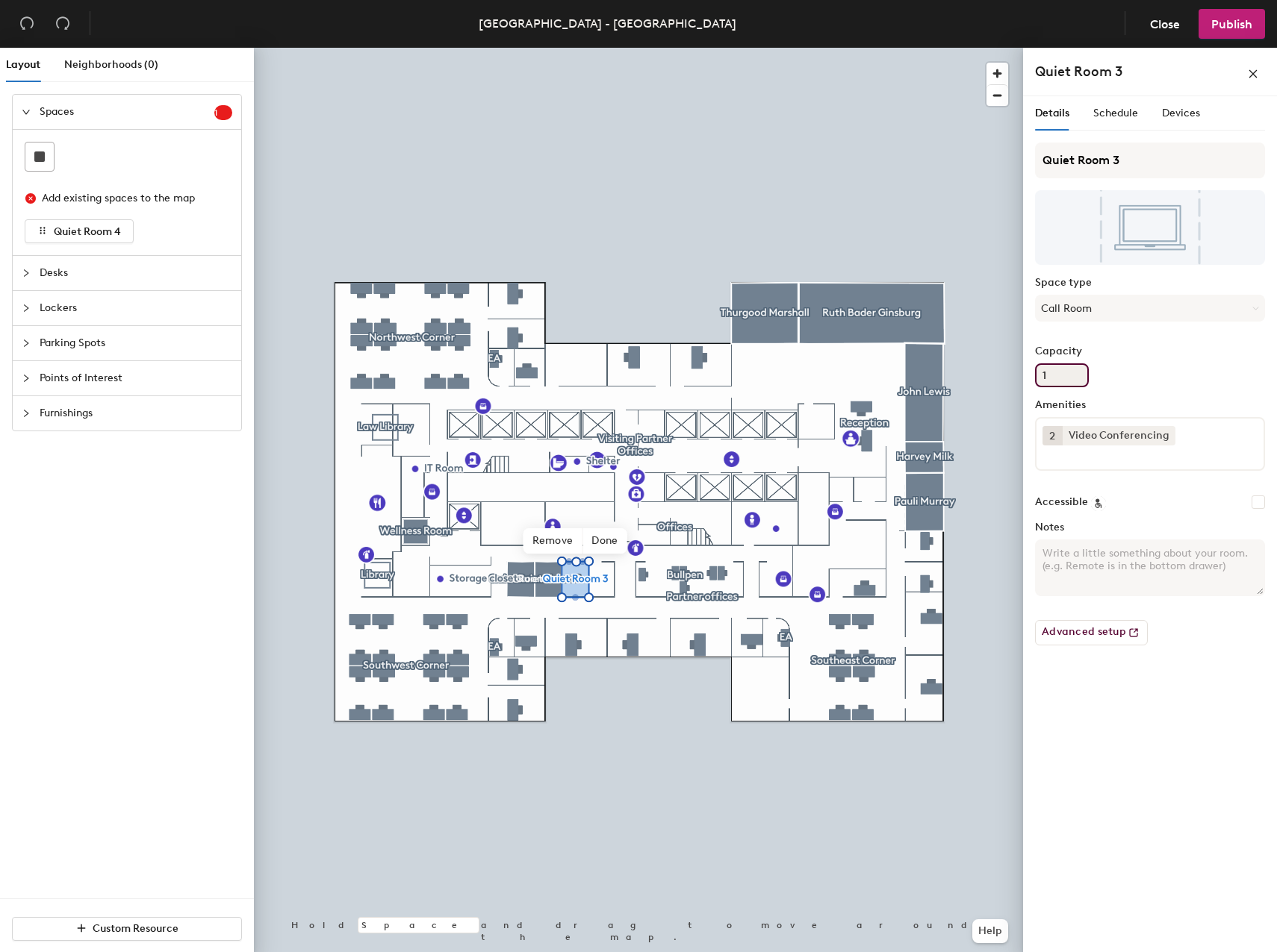
click at [1045, 373] on input "1" at bounding box center [1061, 375] width 54 height 24
type input "1"
type input "2"
click at [155, 554] on div "Spaces 1 Add existing spaces to the map Quiet Room 4 Desks Lockers Parking Spot…" at bounding box center [127, 496] width 254 height 804
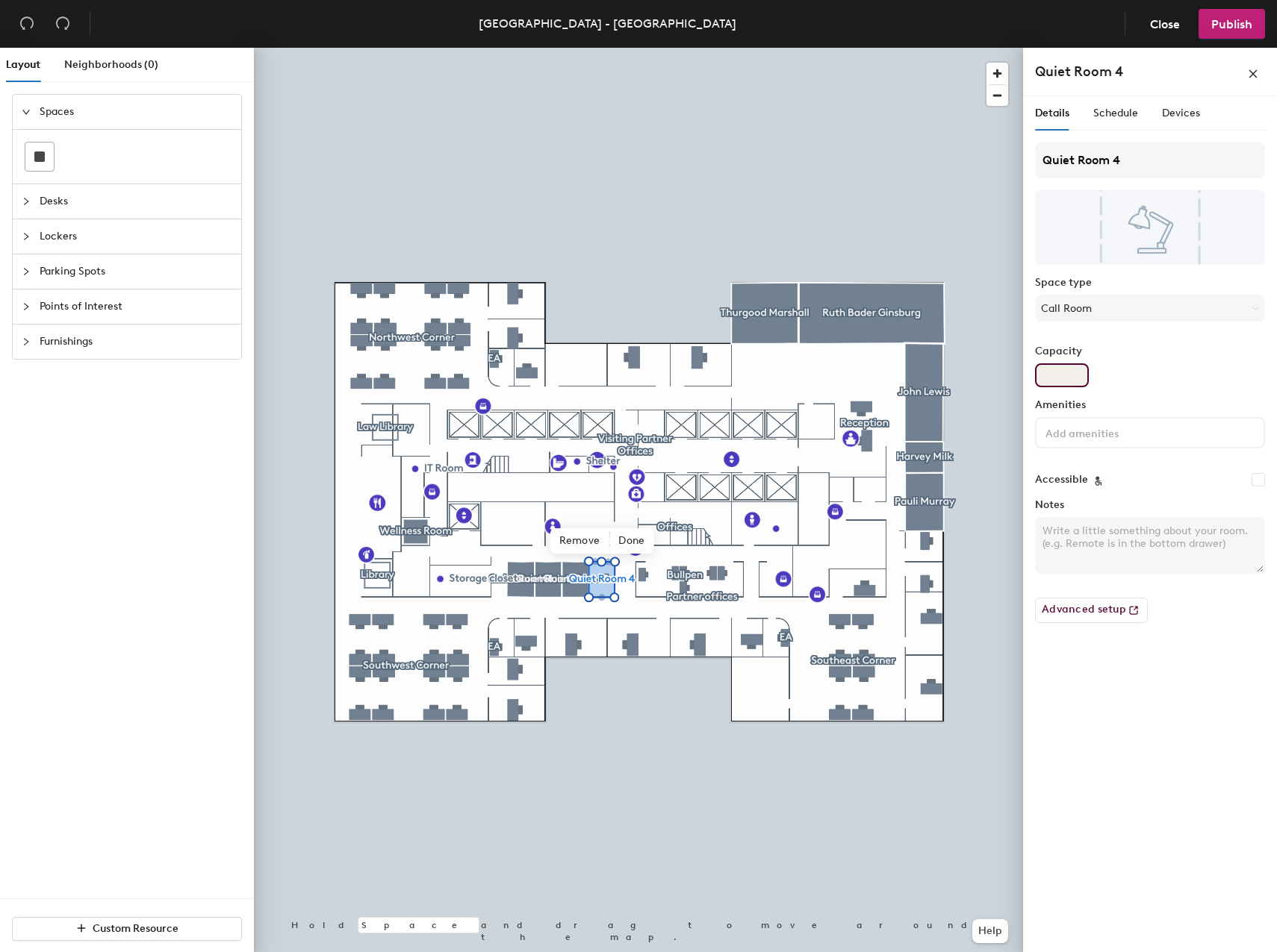
click at [1061, 378] on input "Capacity" at bounding box center [1061, 375] width 54 height 24
type input "1"
click at [1073, 436] on input at bounding box center [1109, 432] width 135 height 18
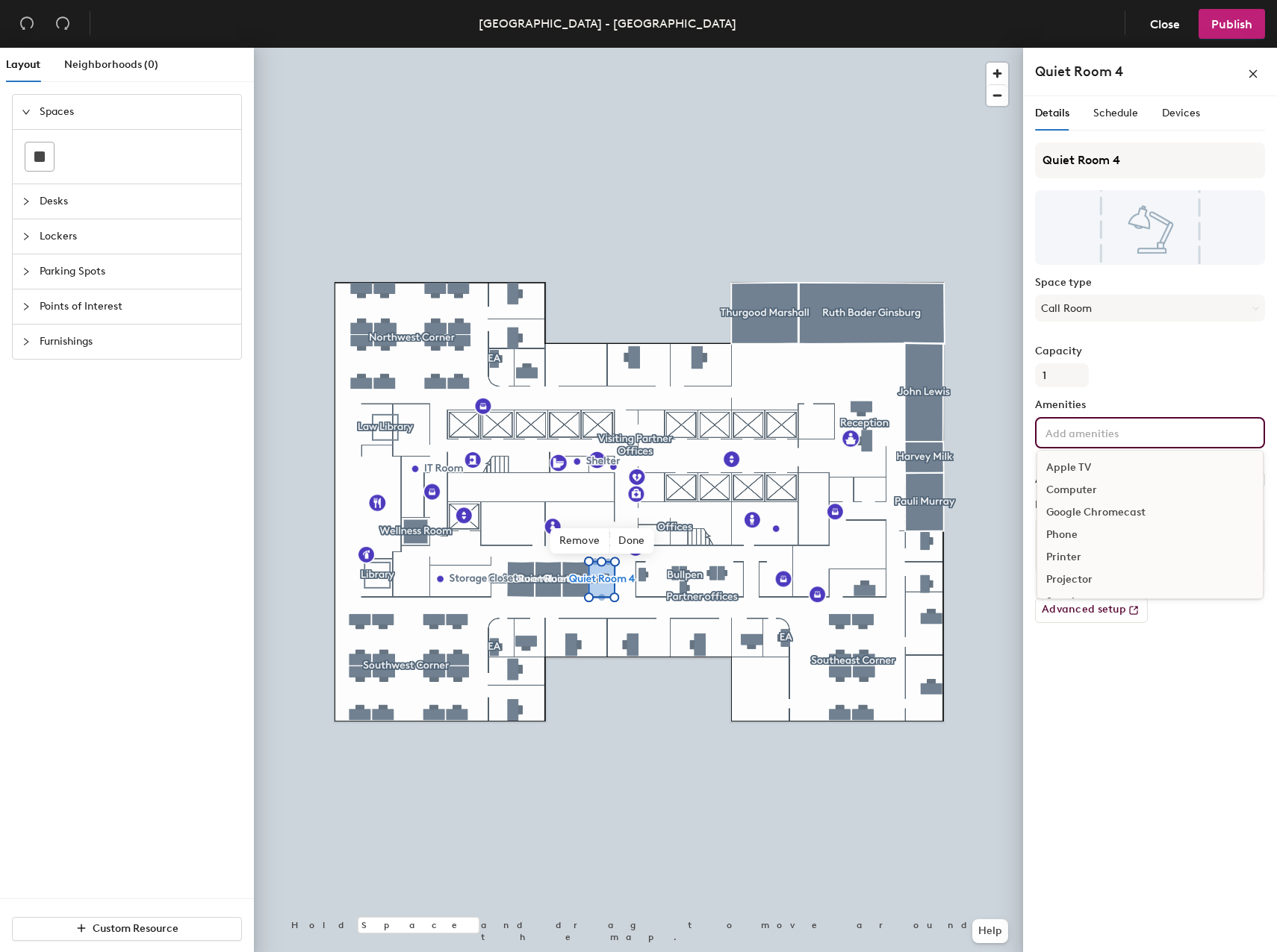
scroll to position [88, 0]
click at [1078, 555] on div "Video Conferencing" at bounding box center [1150, 559] width 226 height 22
click at [1141, 772] on div "Details Schedule Devices Quiet Room 4 Space type Call Room Capacity 1 Amenities…" at bounding box center [1150, 527] width 254 height 862
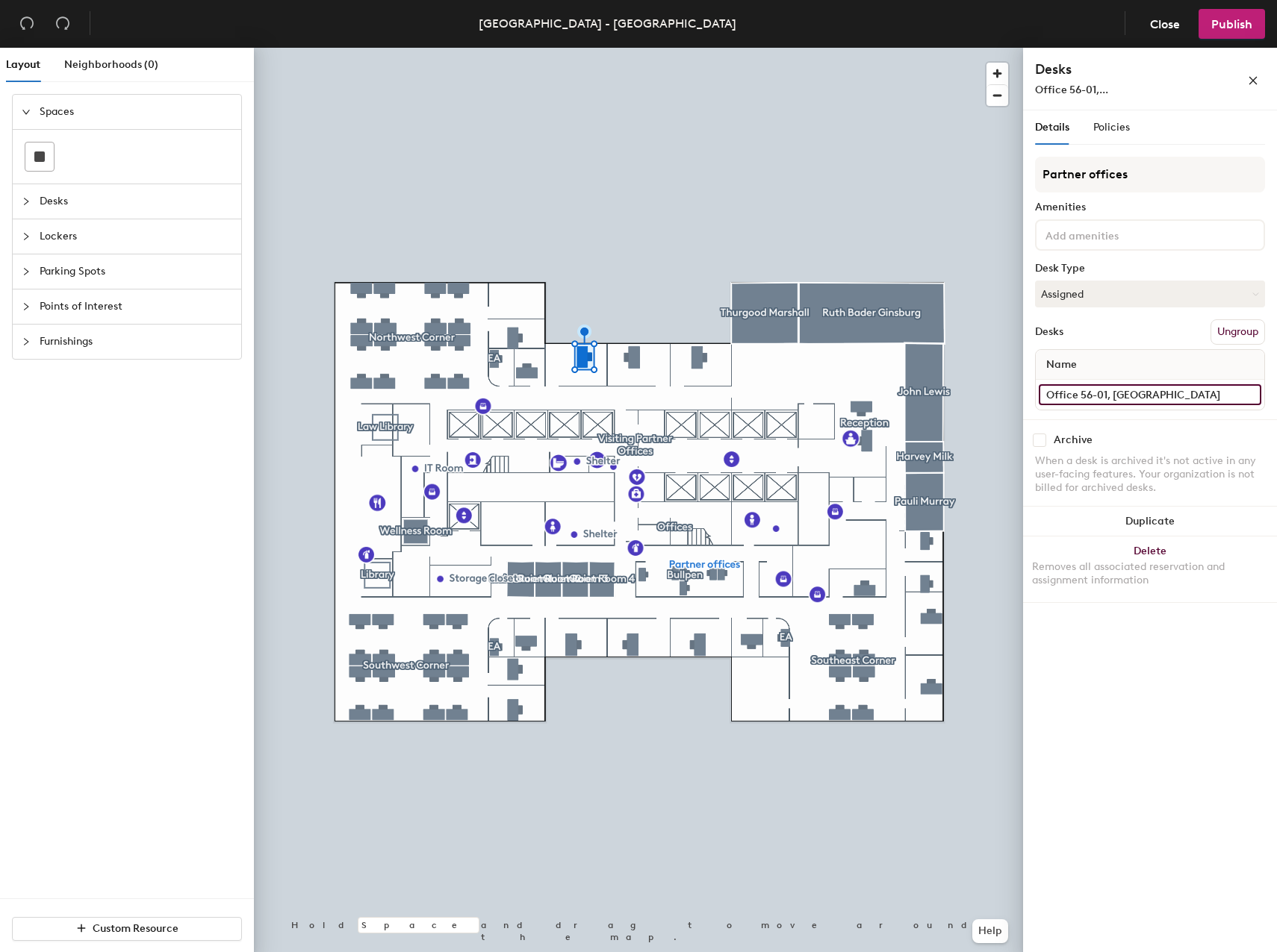
click at [1082, 391] on input "Office 56-01, NW Corner" at bounding box center [1150, 394] width 223 height 21
click at [1087, 393] on input "Office 56-01, NW Corner" at bounding box center [1150, 394] width 223 height 21
type input "Office 23-01, NW Corner"
click at [1172, 767] on div "Details Policies Partner offices Amenities Desk Type Assigned Desks Ungroup Nam…" at bounding box center [1150, 535] width 254 height 848
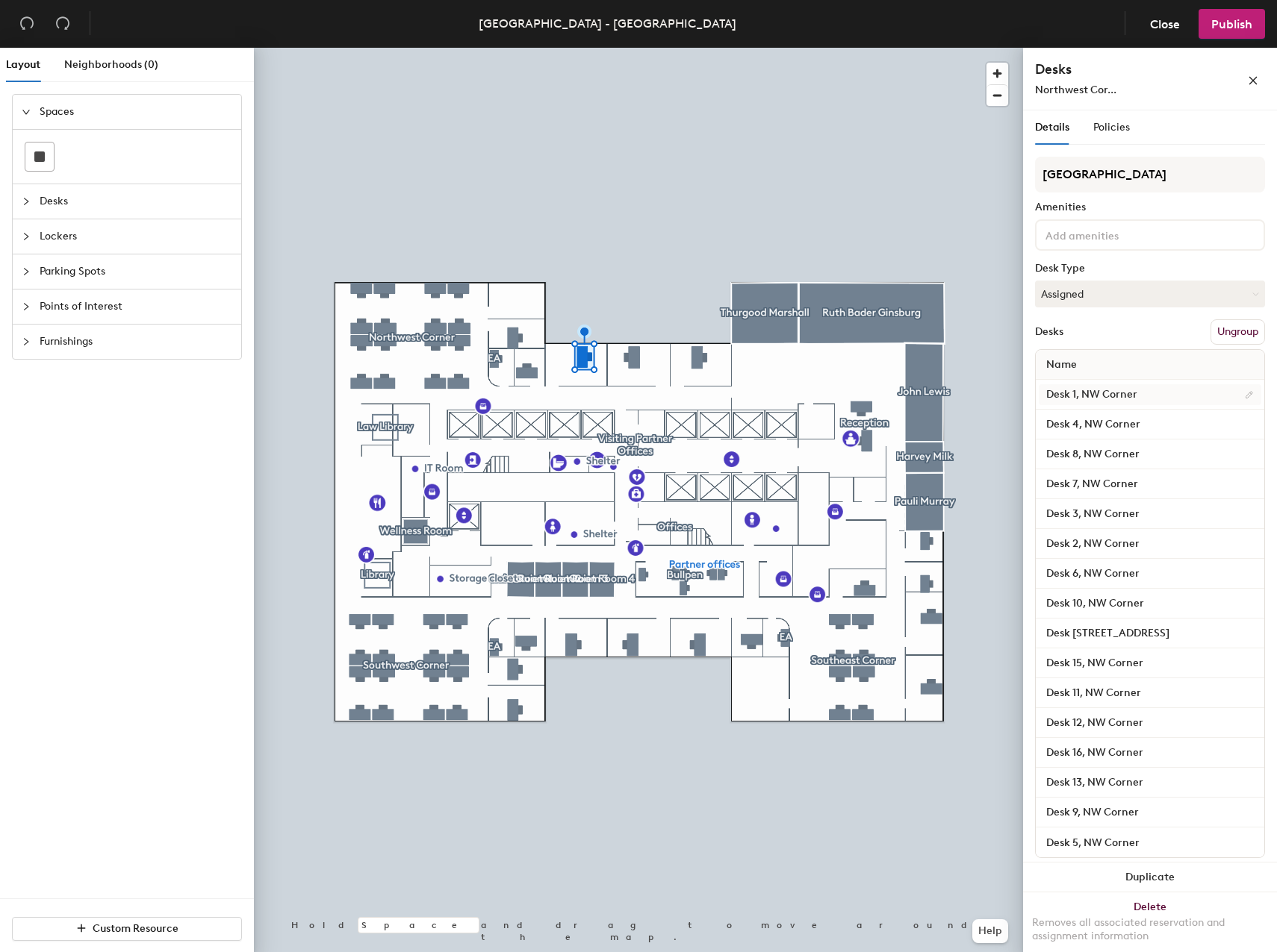
click at [1079, 382] on div "Desk 1, NW Corner" at bounding box center [1149, 395] width 228 height 30
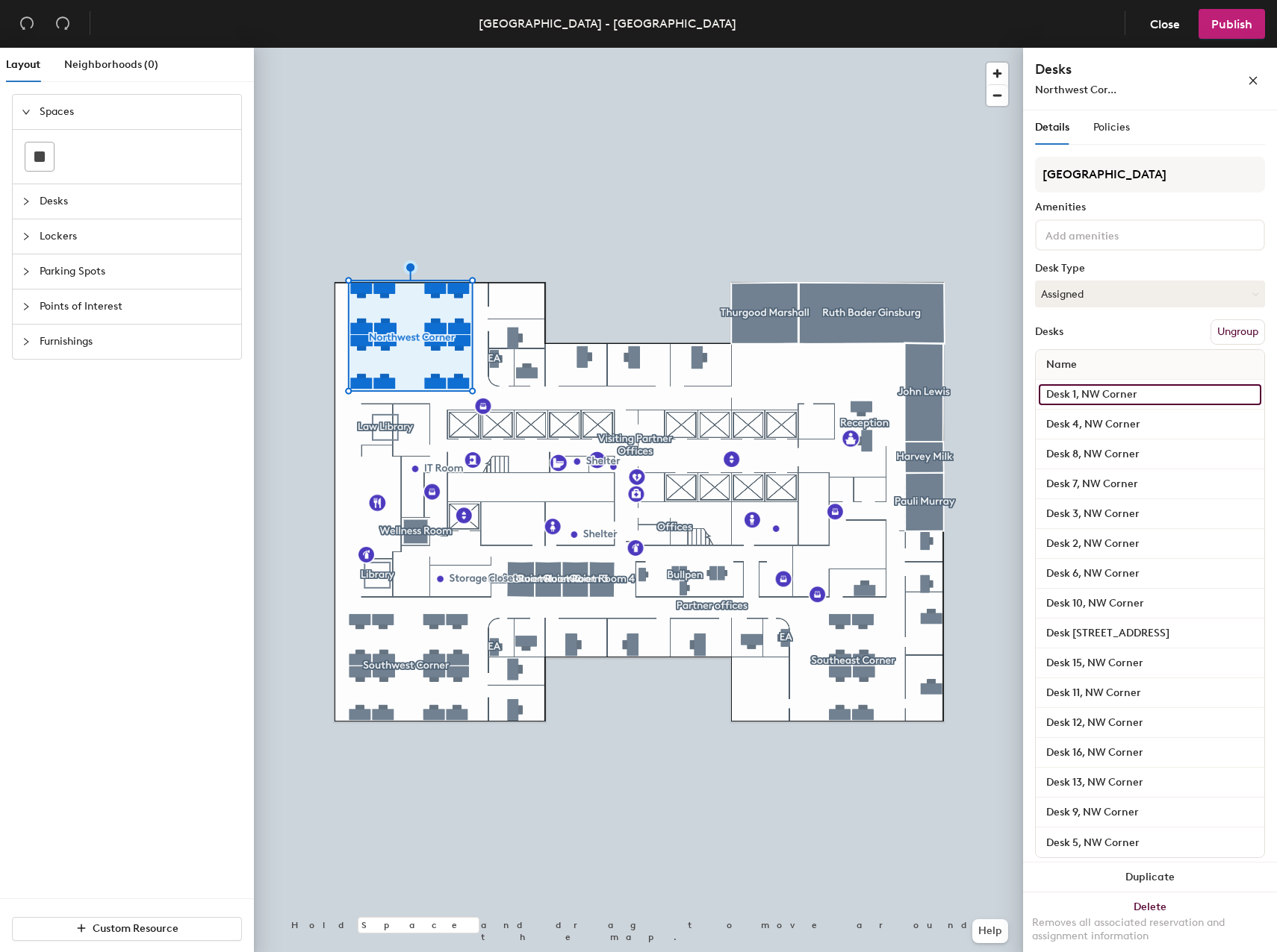
click at [1084, 396] on input "Desk 1, NW Corner" at bounding box center [1150, 394] width 223 height 21
click at [1077, 393] on input "Desk 1, NW Corner" at bounding box center [1150, 394] width 223 height 21
drag, startPoint x: 1078, startPoint y: 395, endPoint x: 1220, endPoint y: 405, distance: 142.4
click at [1220, 405] on div "Desk 1, NW Corner" at bounding box center [1149, 395] width 228 height 30
type input "Desk 1"
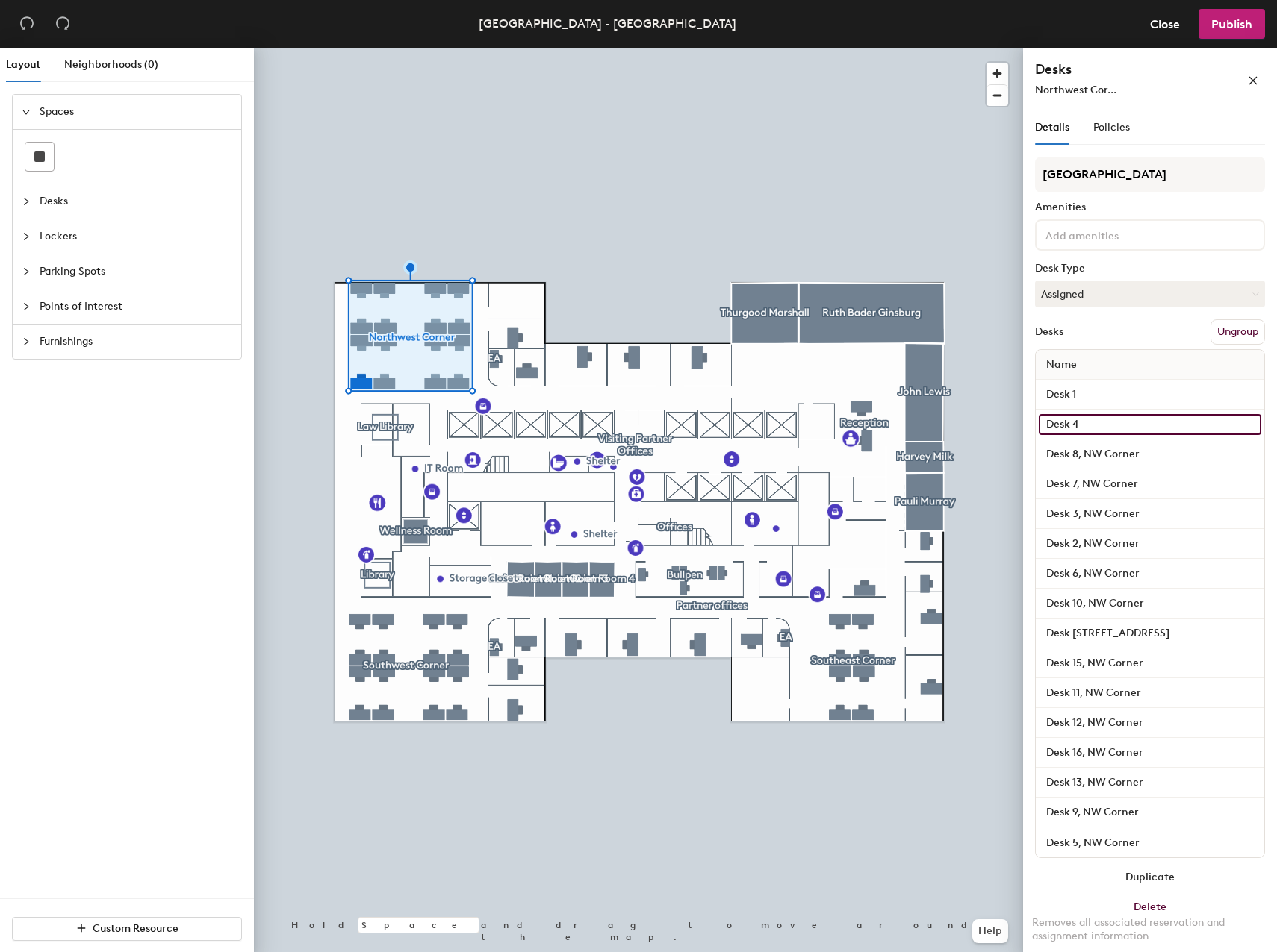
type input "Desk 4"
type input "Desk 8"
type input "Desk 7"
type input "Desk 3"
type input "Desk 2"
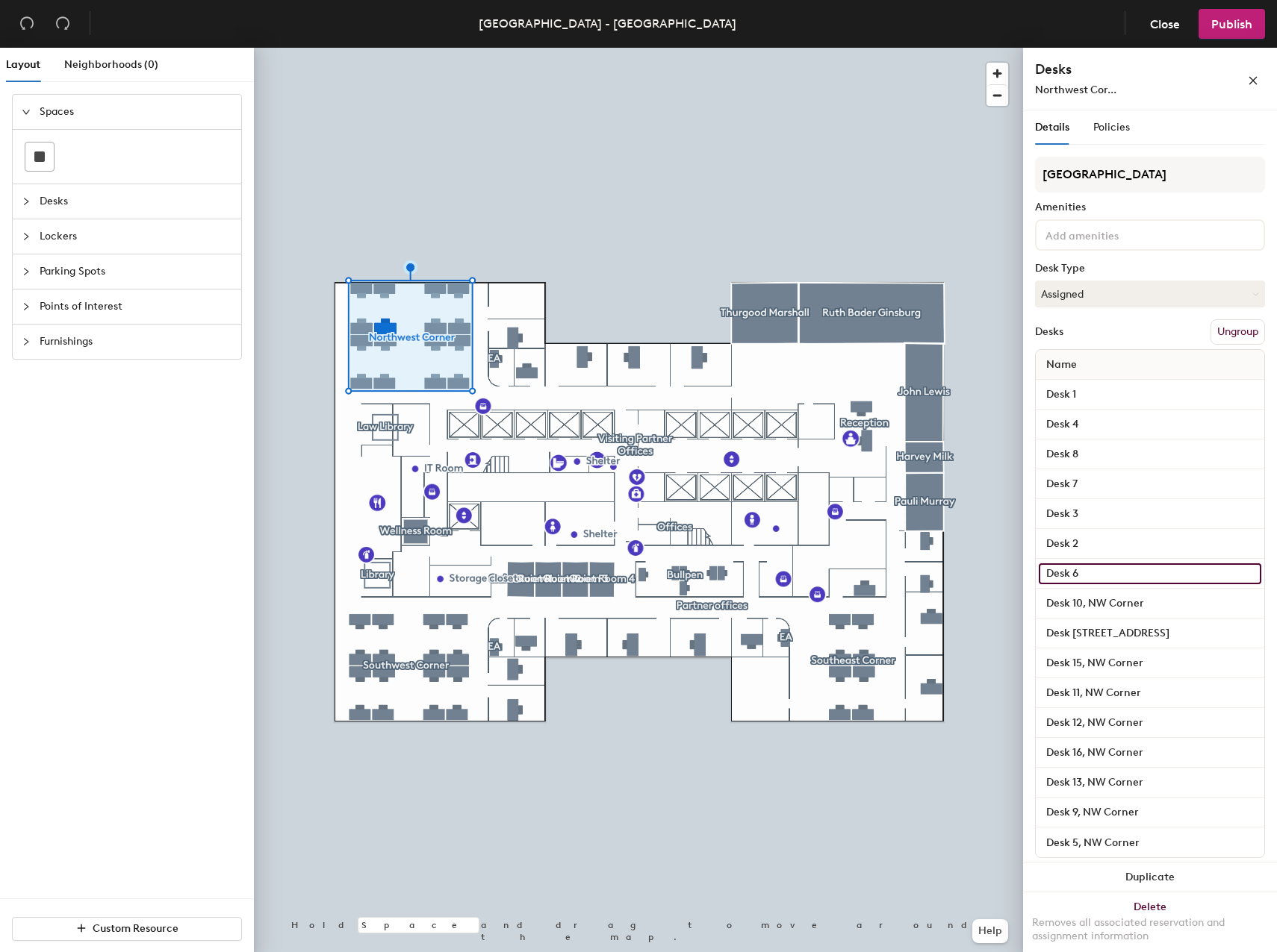
type input "Desk 6"
type input "Desk 10"
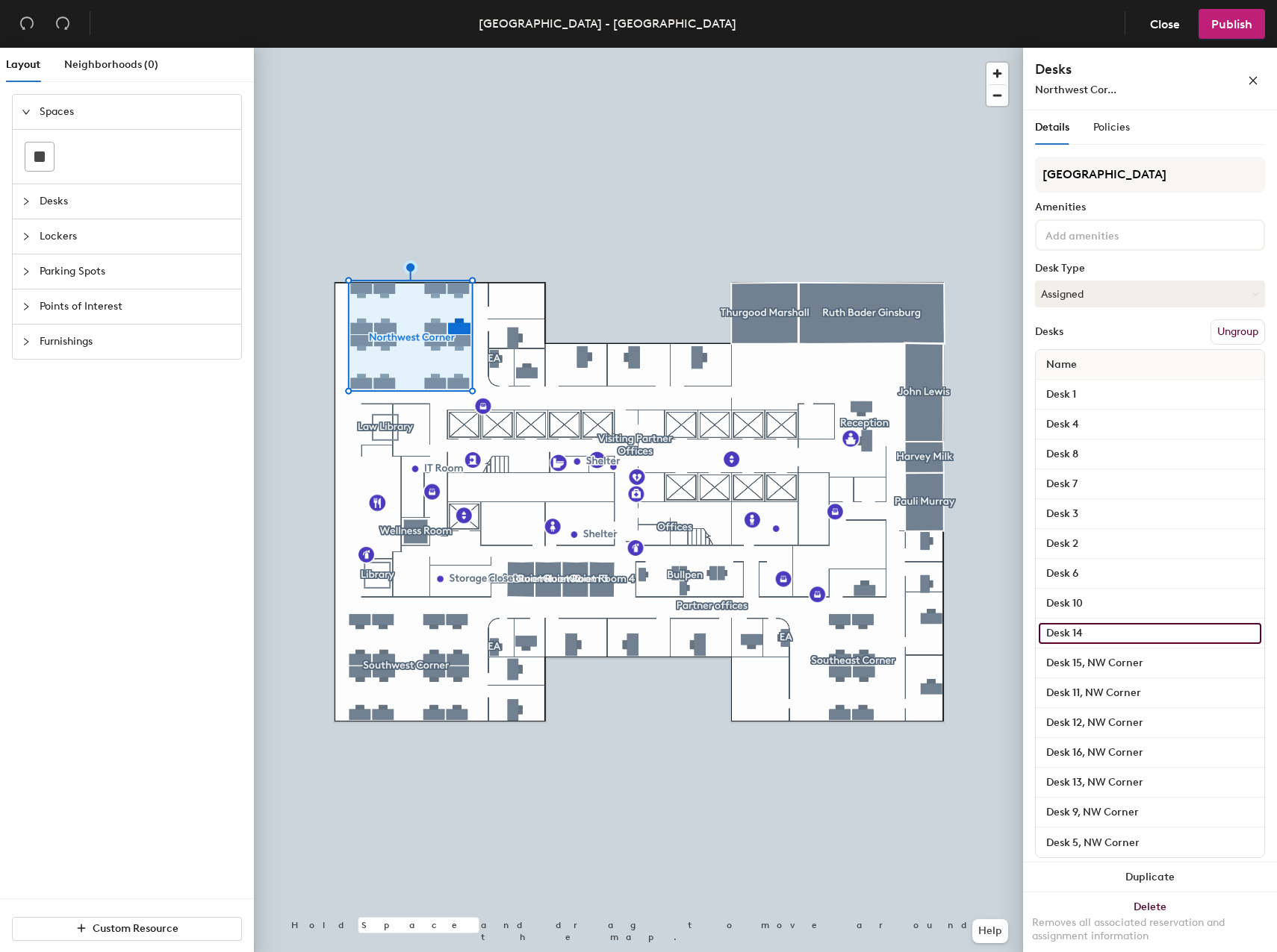
type input "Desk 14"
type input "Desk 15"
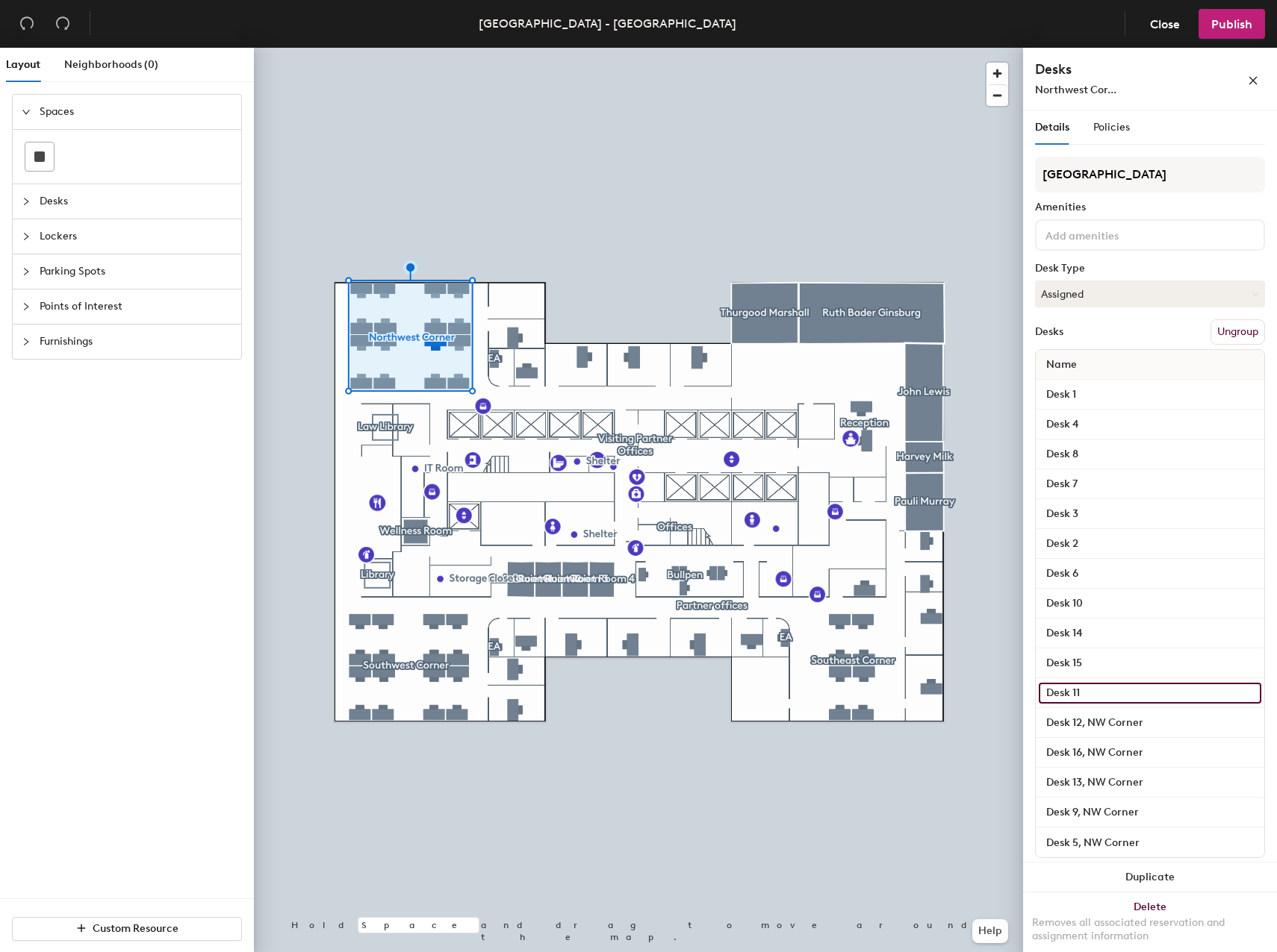
type input "Desk 11"
type input "Desk 12"
type input "Desk 16"
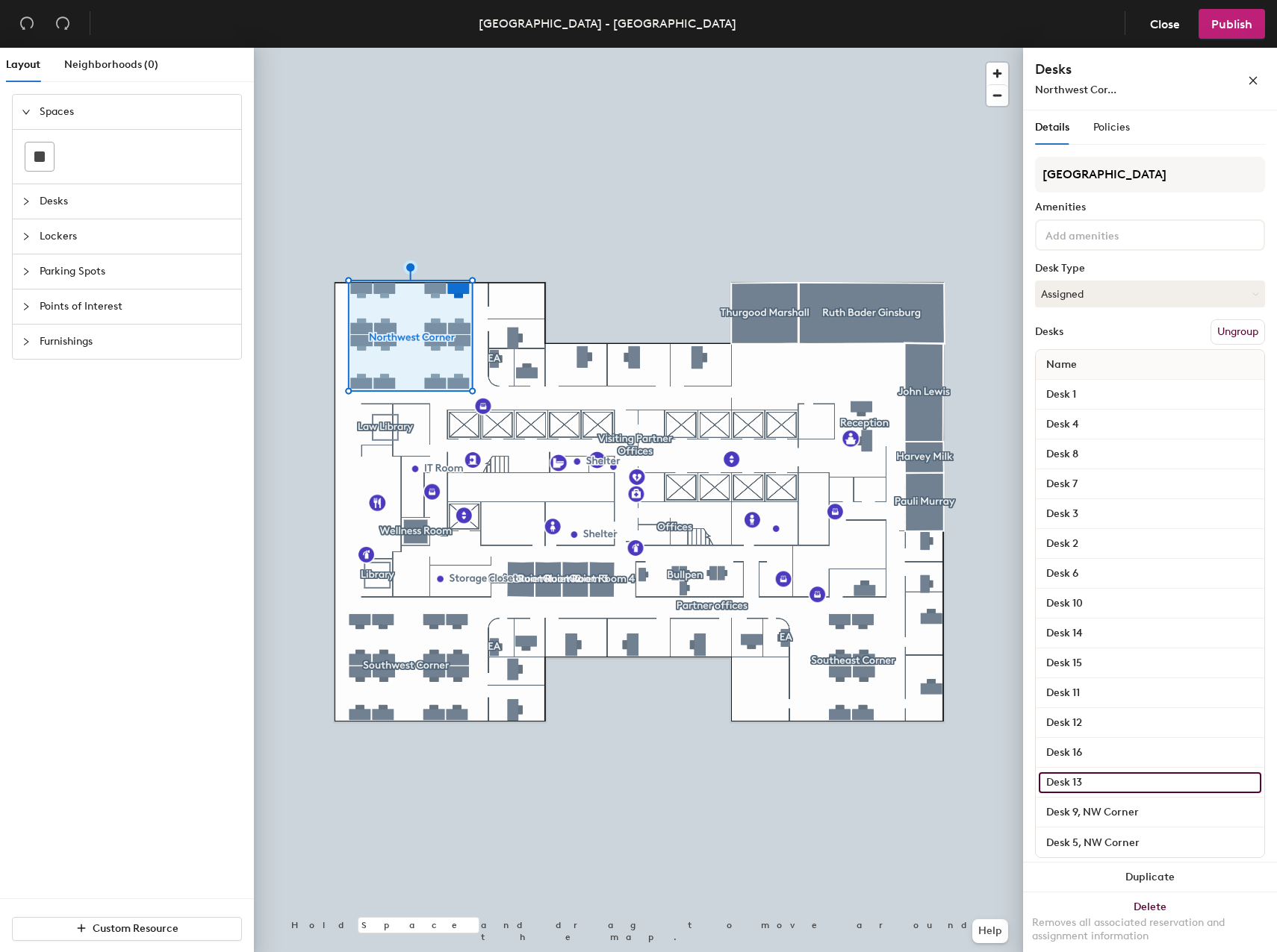
type input "Desk 13"
type input "Desk 9"
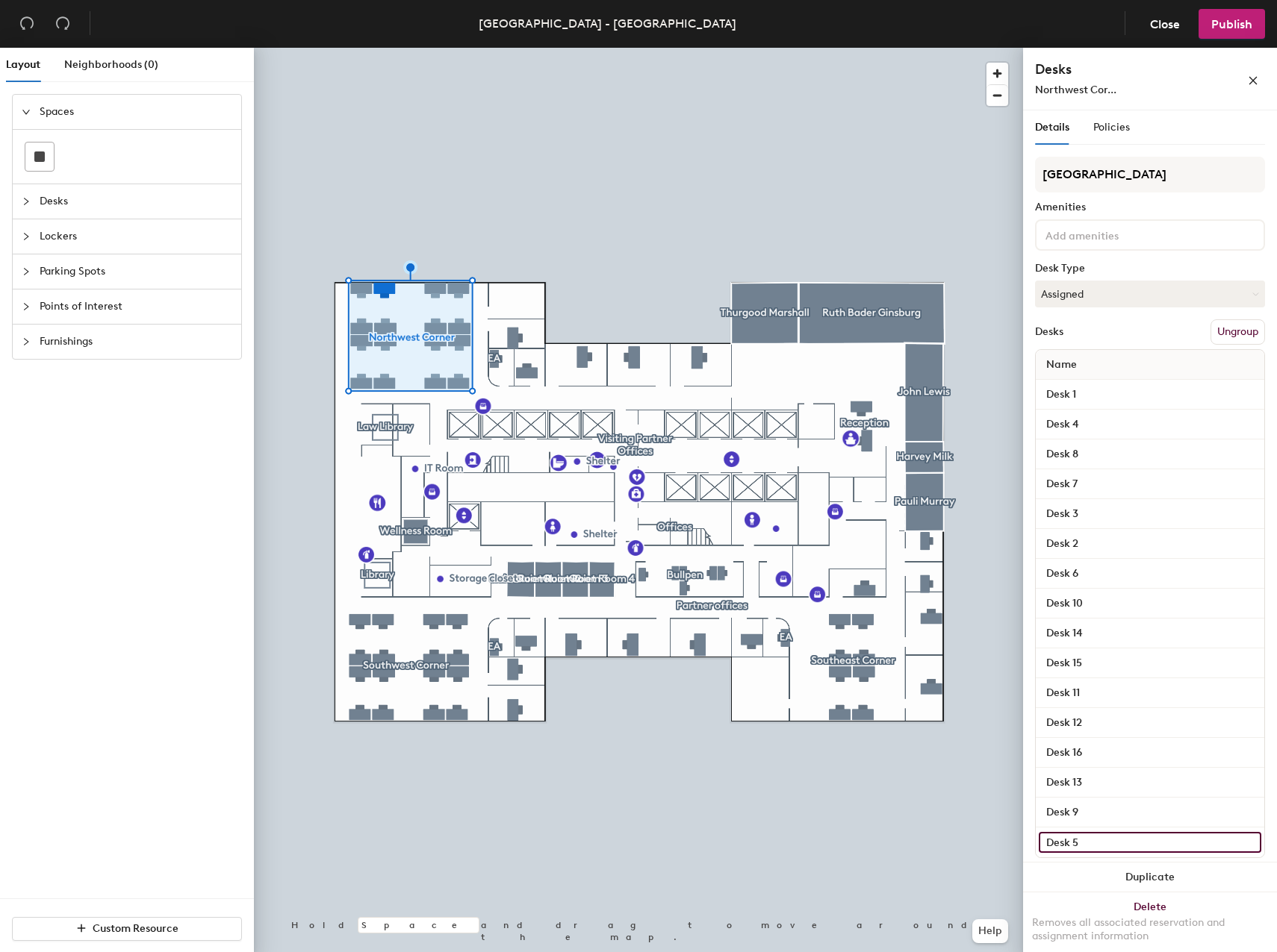
type input "Desk 5"
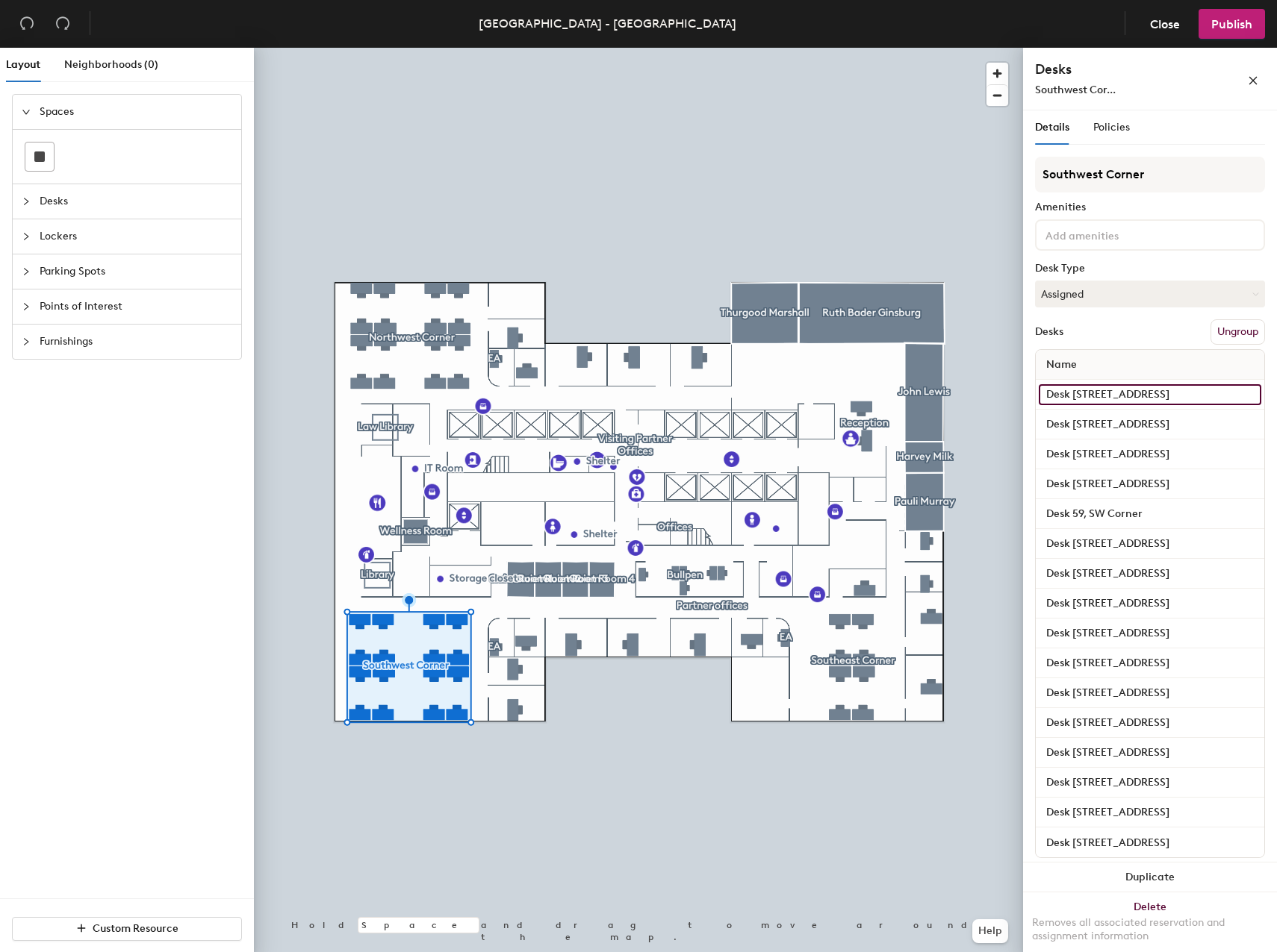
click at [1187, 393] on input "Desk 66, SW Corner" at bounding box center [1150, 394] width 223 height 21
type input "Desk 66"
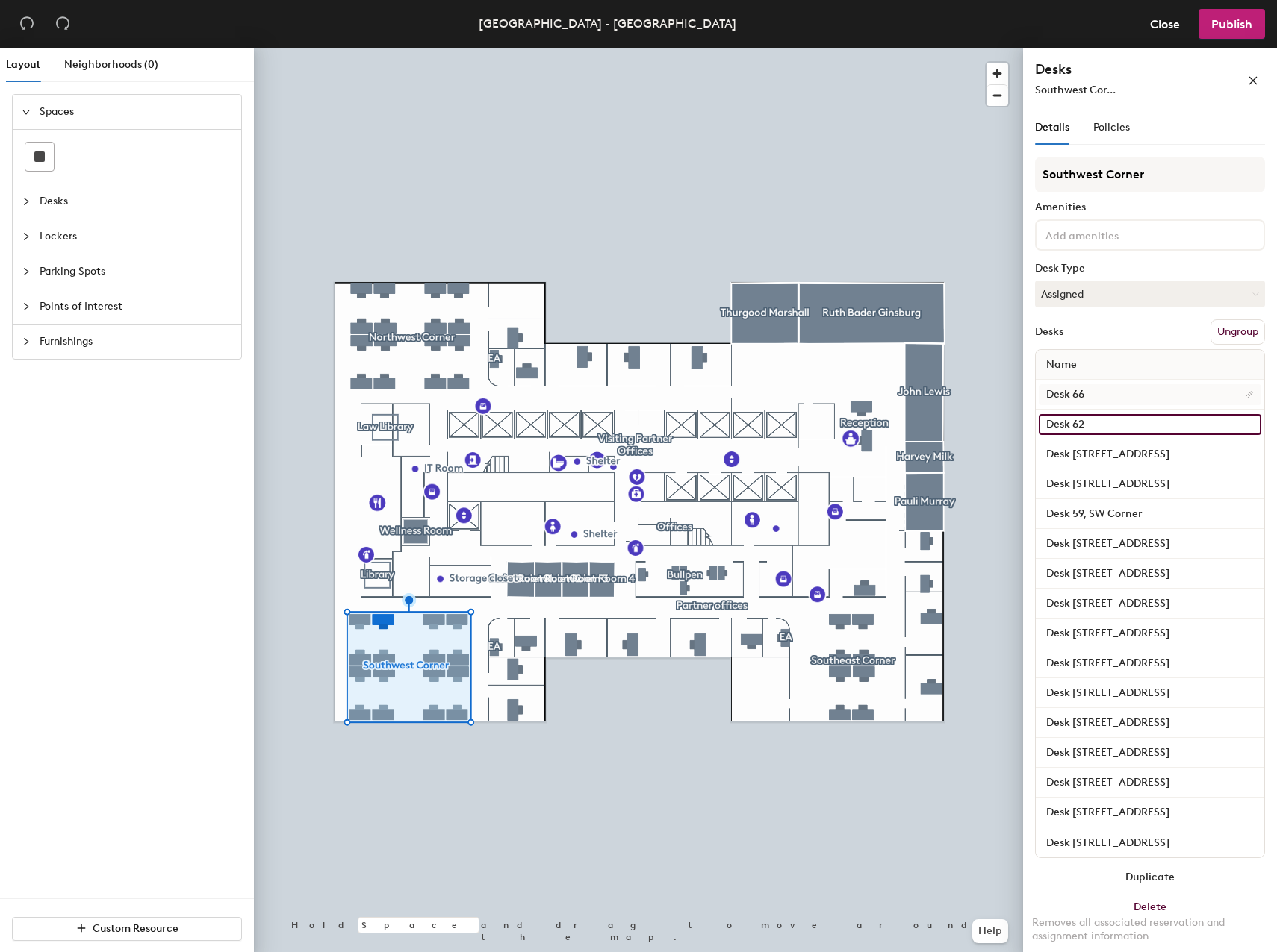
type input "Desk 62"
type input "Desk 67"
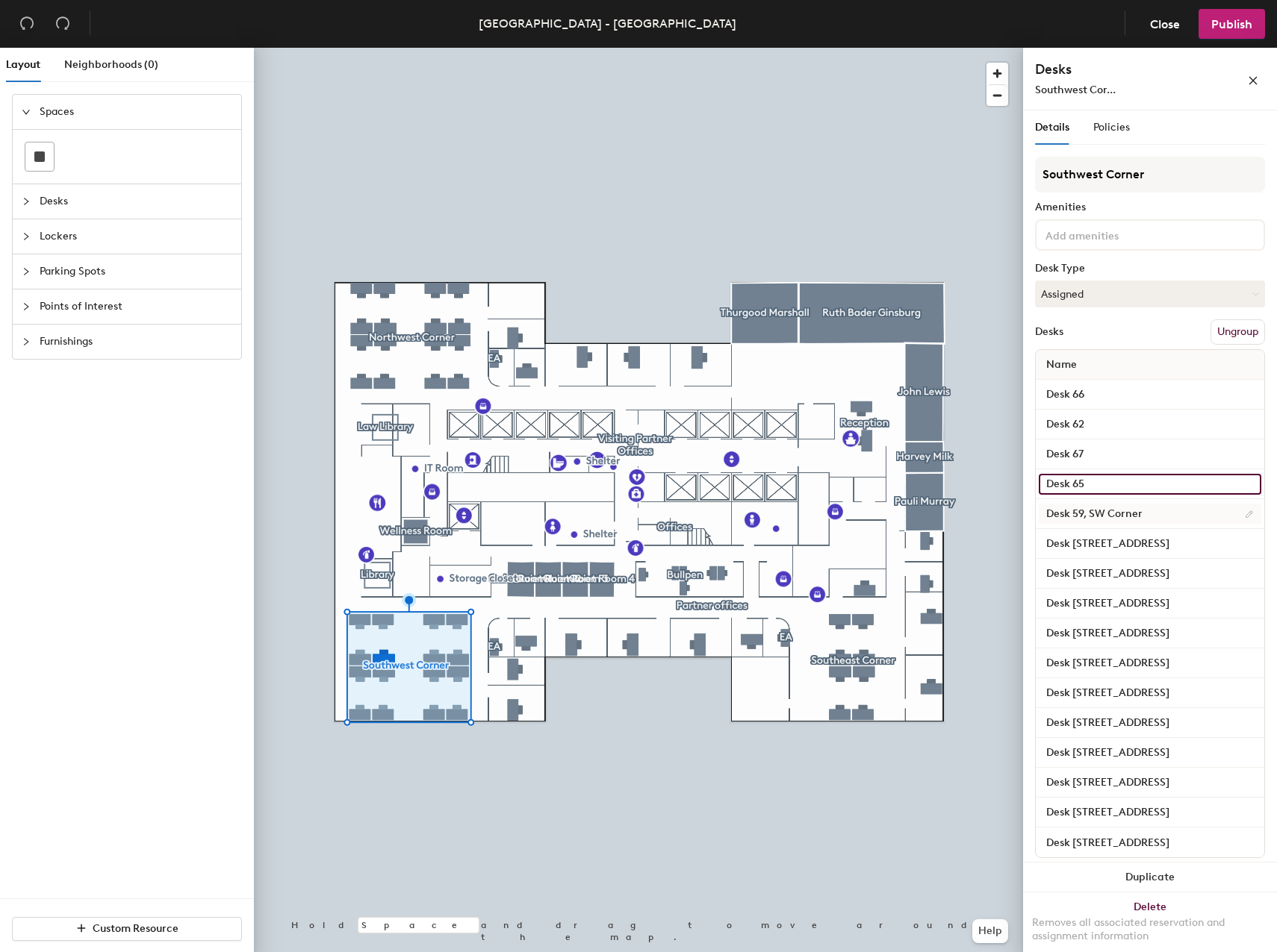
type input "Desk 65"
click at [1098, 508] on input "Desk 59, SW Corner" at bounding box center [1150, 514] width 223 height 21
click at [1082, 512] on input "Desk 59, SW Corner" at bounding box center [1150, 514] width 223 height 21
drag, startPoint x: 1084, startPoint y: 515, endPoint x: 1203, endPoint y: 519, distance: 119.1
click at [1202, 519] on input "Desk 59, SW Corner" at bounding box center [1150, 514] width 223 height 21
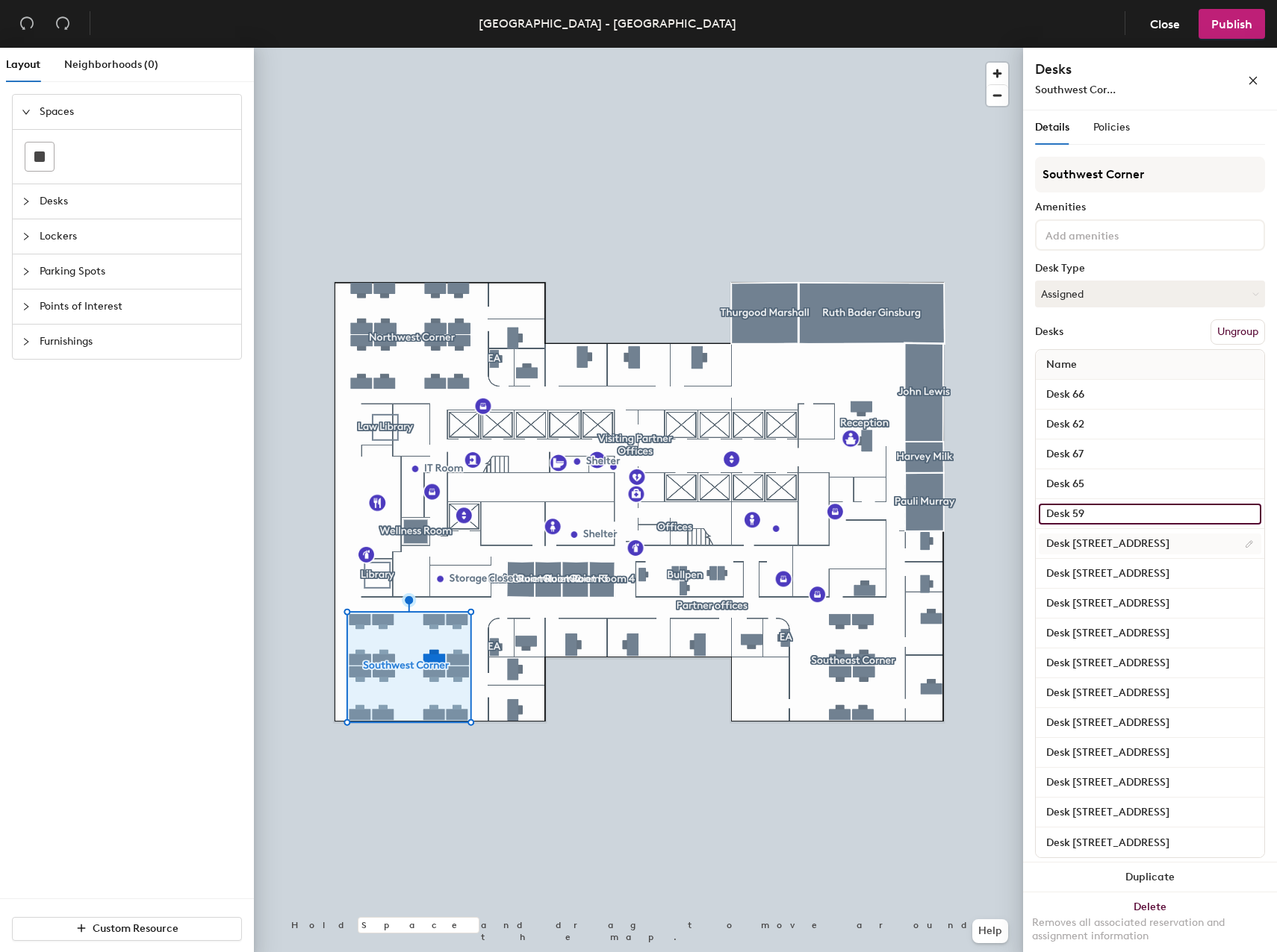
type input "Desk 59"
click at [1074, 528] on div "Desk 59" at bounding box center [1149, 515] width 228 height 30
click at [1161, 546] on input "Desk 55, SW Corner" at bounding box center [1150, 544] width 223 height 21
type input "Desk 55"
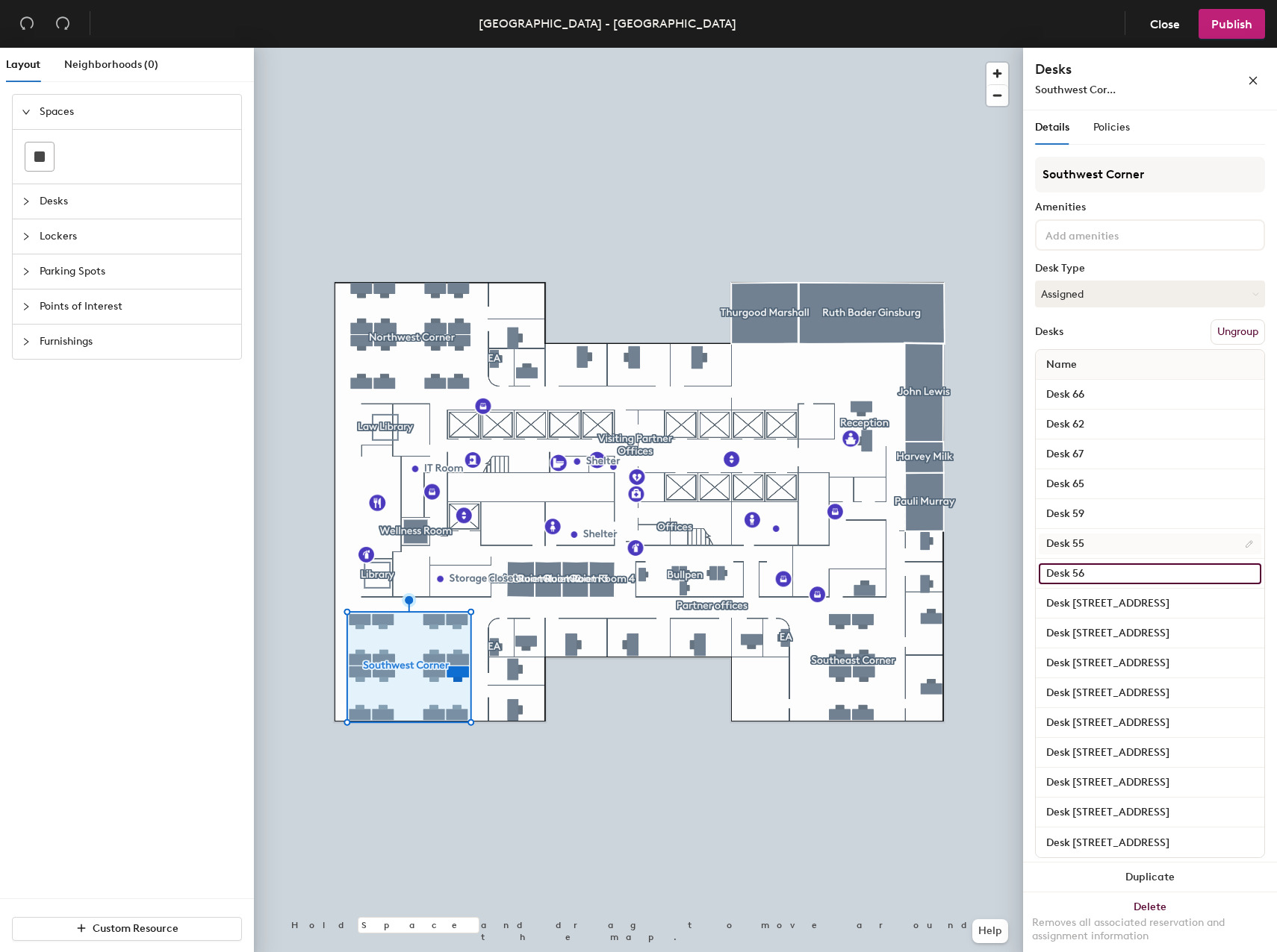
type input "Desk 56"
type input "Desk 60"
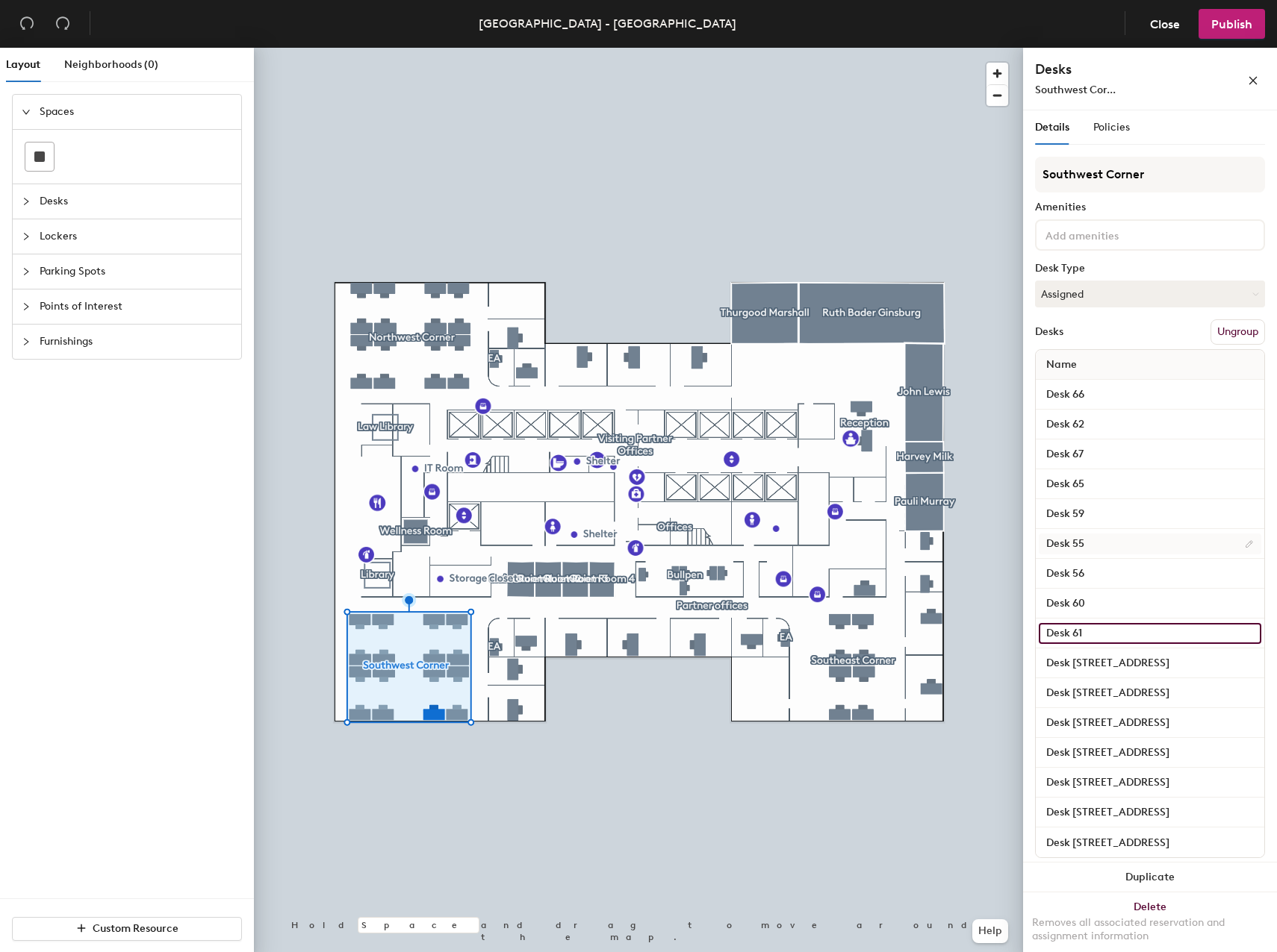
type input "Desk 61"
type input "Desk 57"
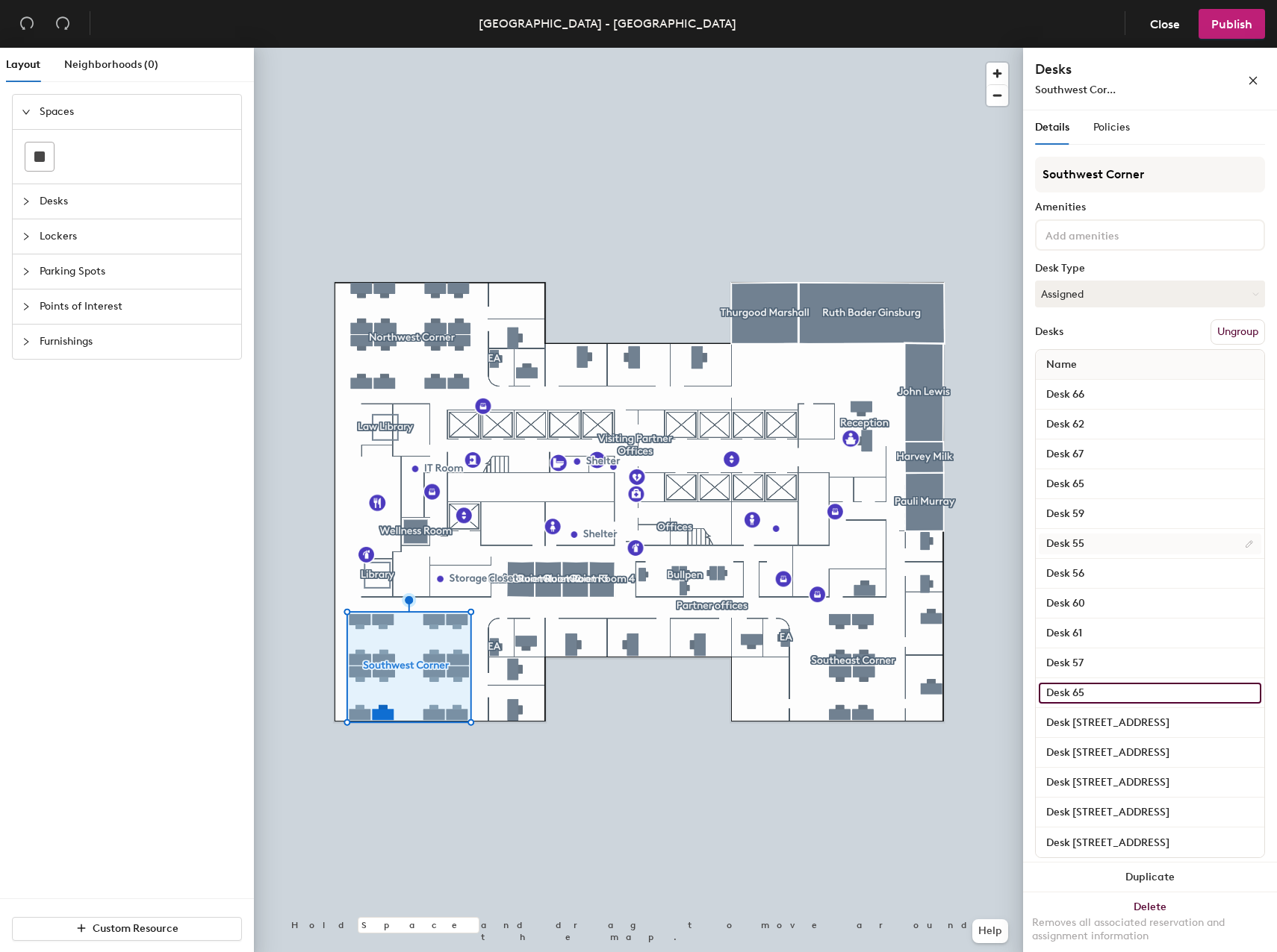
type input "Desk 65"
type input "Desk 64"
type input "Desk 68"
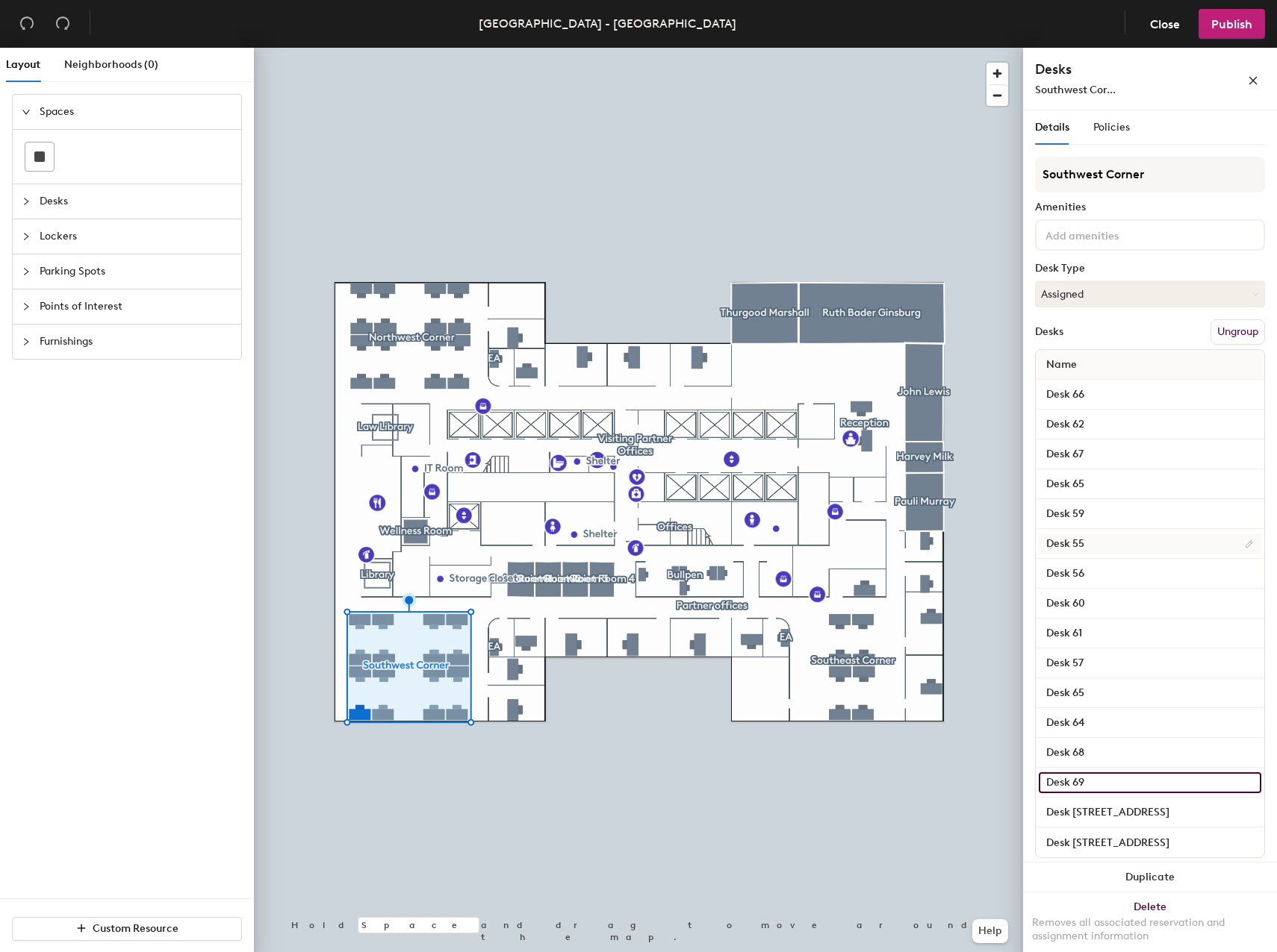
type input "Desk 69"
type input "Desk 58"
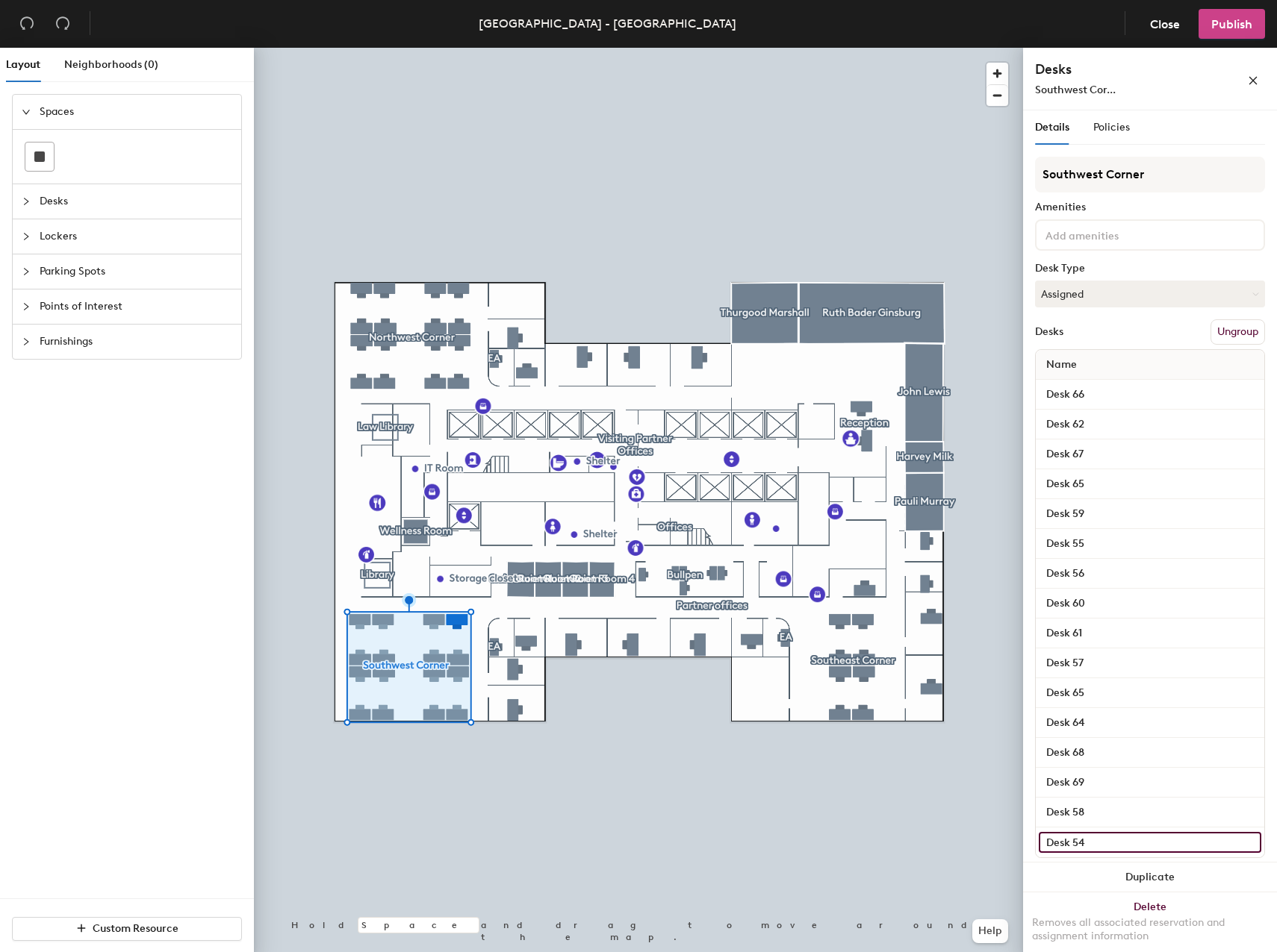
type input "Desk 54"
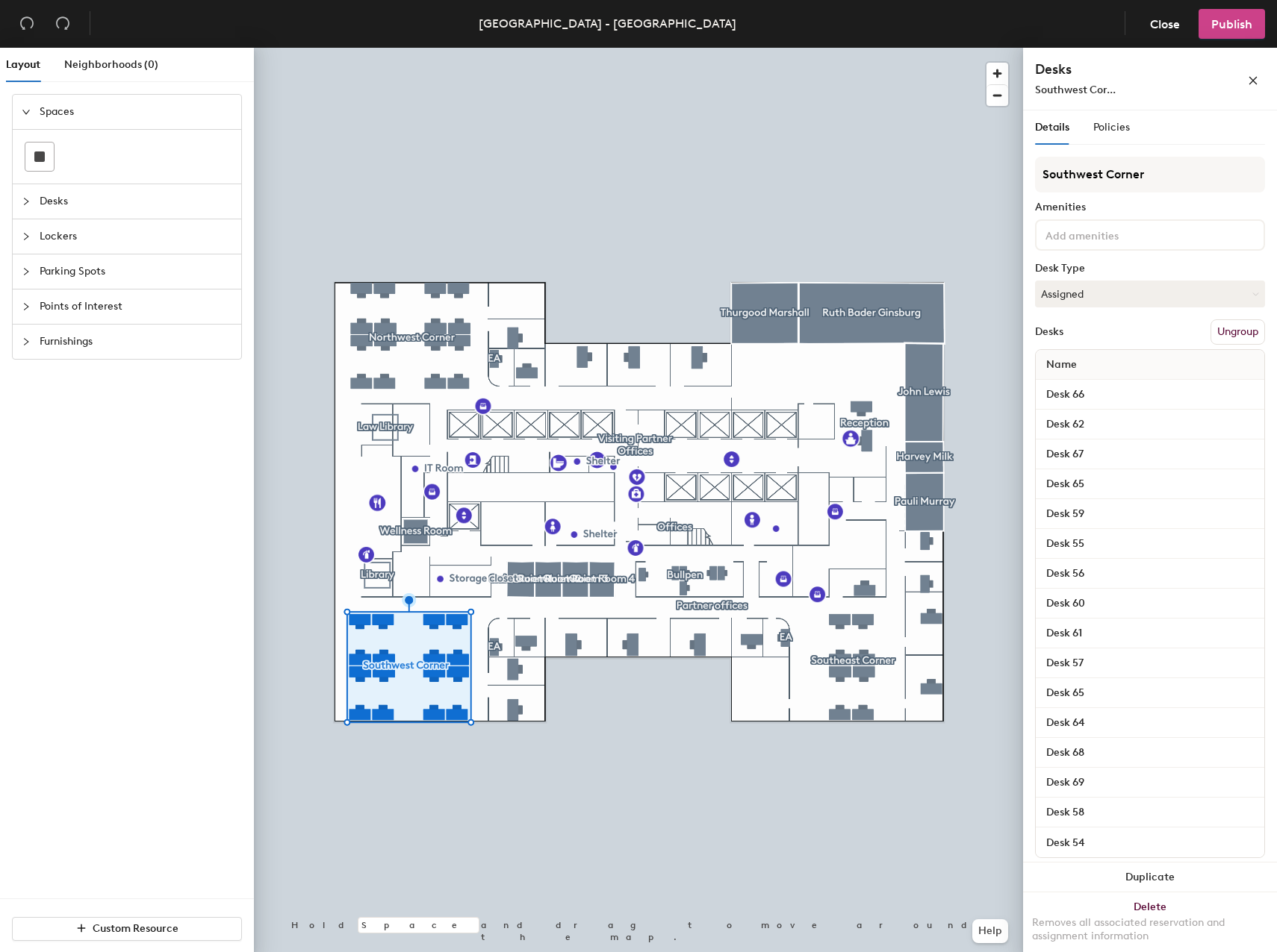
click at [1234, 18] on span "Publish" at bounding box center [1231, 24] width 41 height 14
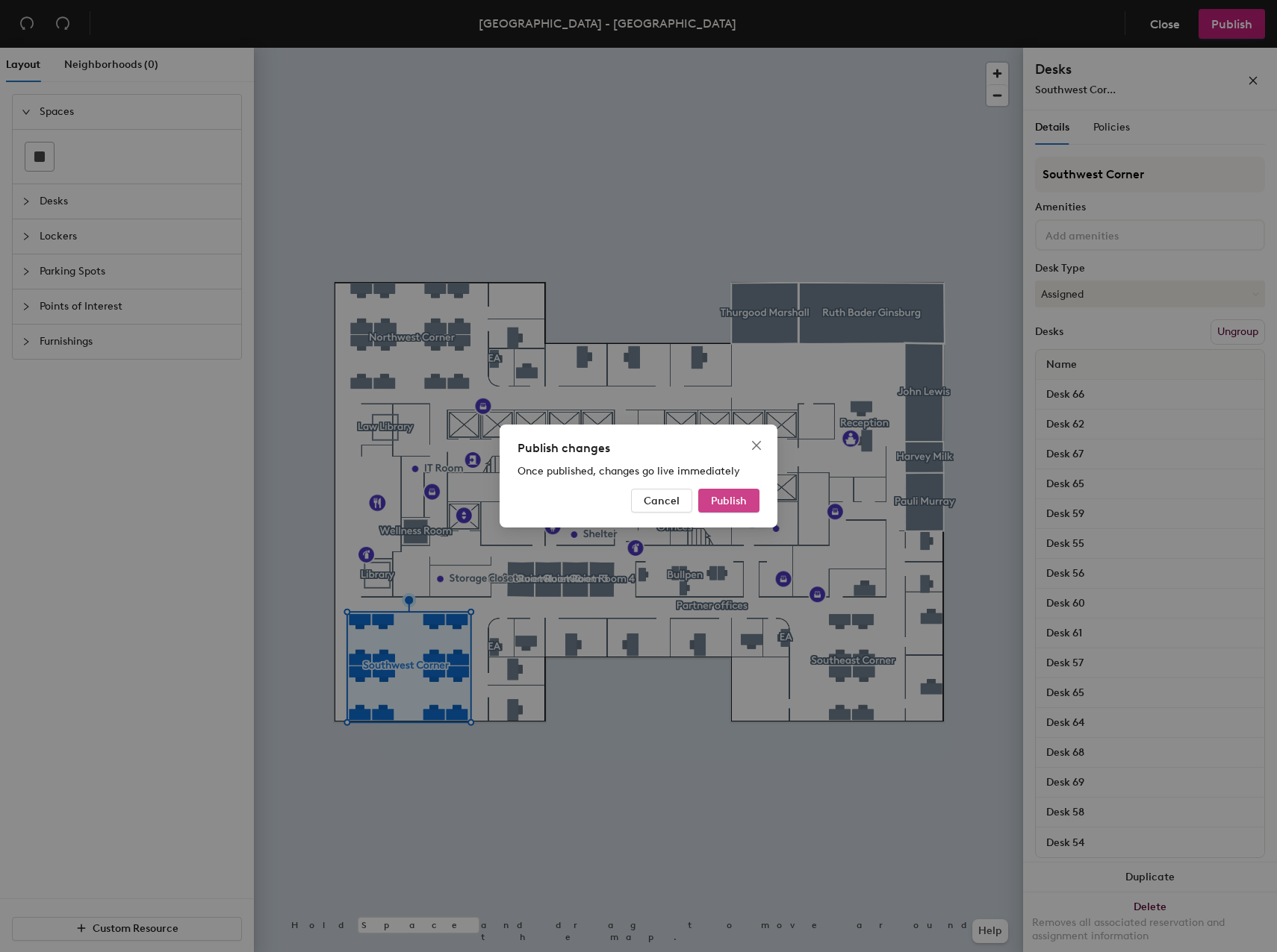
click at [722, 492] on button "Publish" at bounding box center [729, 500] width 61 height 24
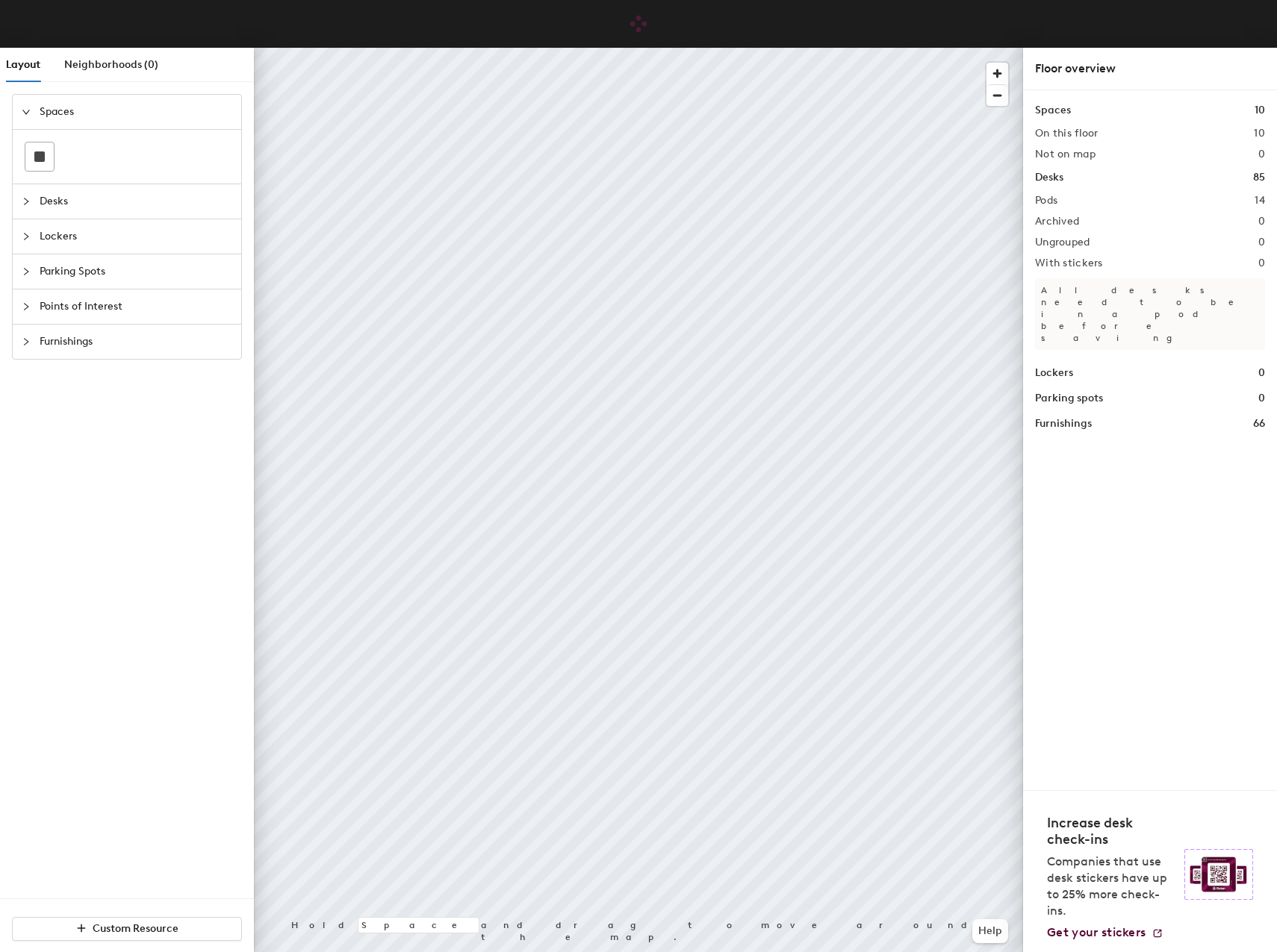
click at [1173, 595] on div "Spaces 10 On this floor 10 Not on map 0 Desks 85 Pods 14 Archived 0 Ungrouped 0…" at bounding box center [1150, 440] width 254 height 700
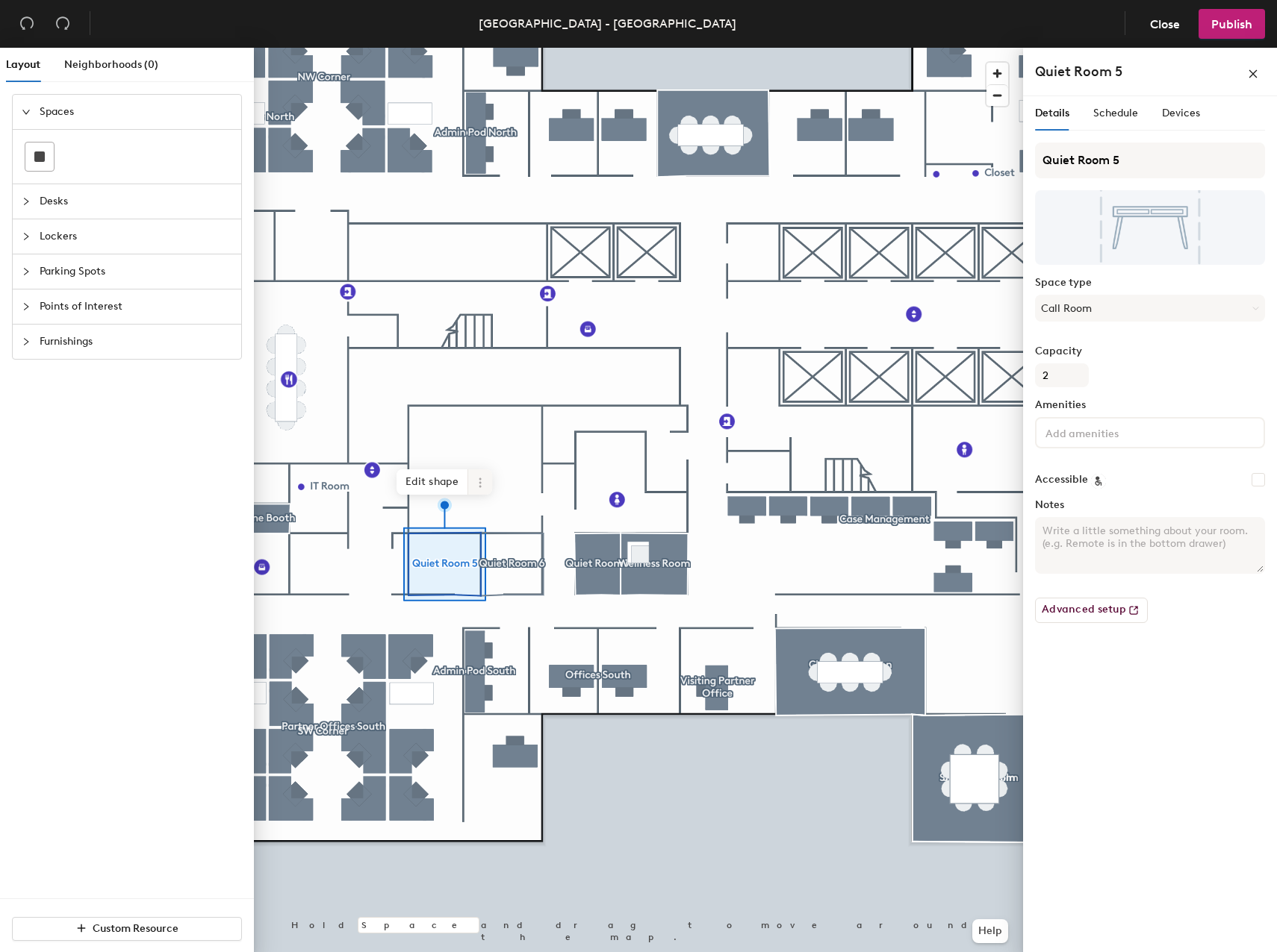
click at [596, 48] on div at bounding box center [638, 48] width 769 height 0
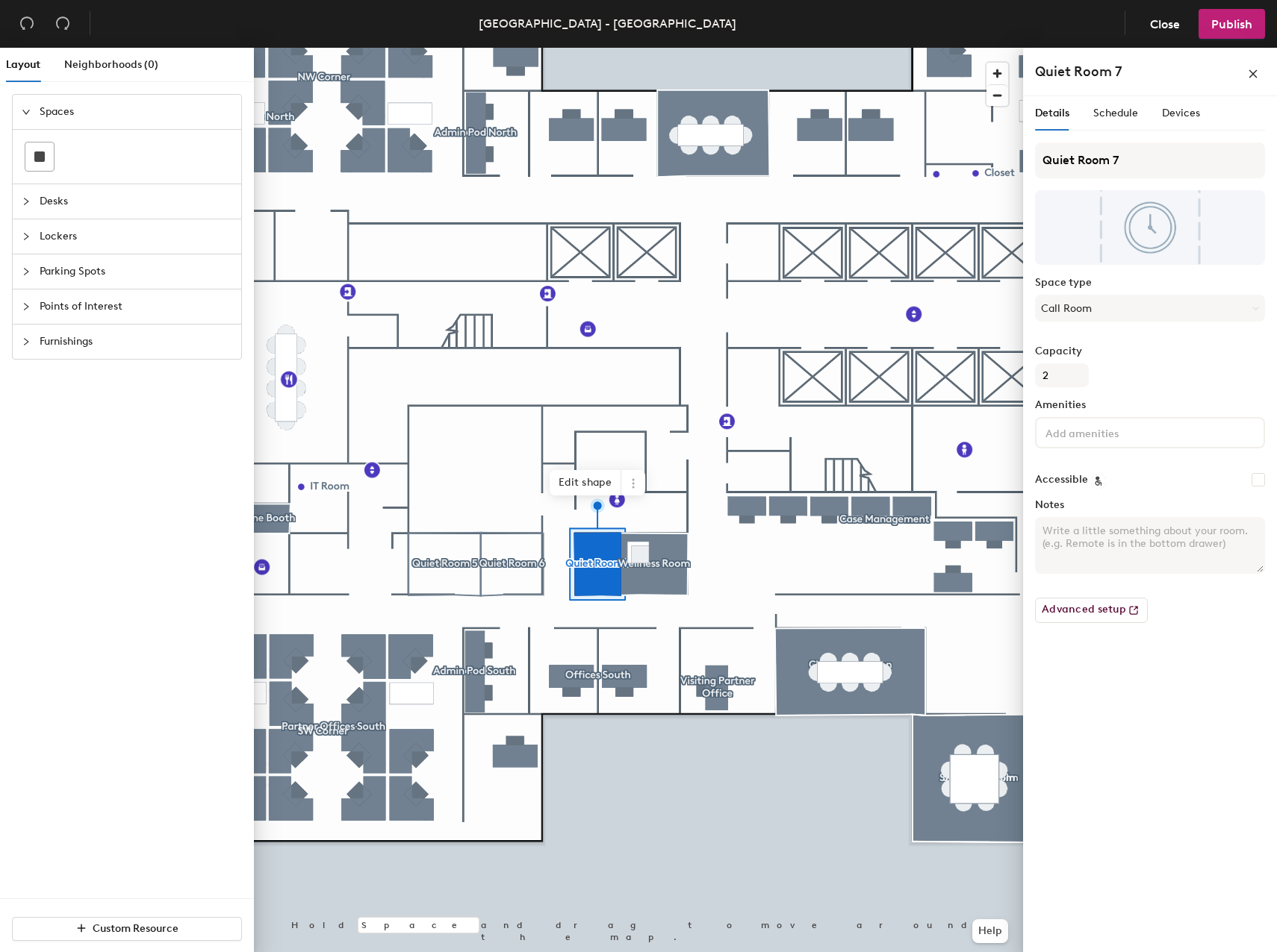
click at [27, 111] on icon "expanded" at bounding box center [26, 111] width 9 height 9
click at [26, 111] on icon "collapsed" at bounding box center [26, 111] width 9 height 9
drag, startPoint x: 26, startPoint y: 111, endPoint x: 95, endPoint y: 154, distance: 81.3
click at [95, 154] on div at bounding box center [127, 157] width 204 height 30
click at [130, 637] on div "Spaces Desks Lockers Parking Spots Points of Interest Furnishings" at bounding box center [127, 496] width 254 height 804
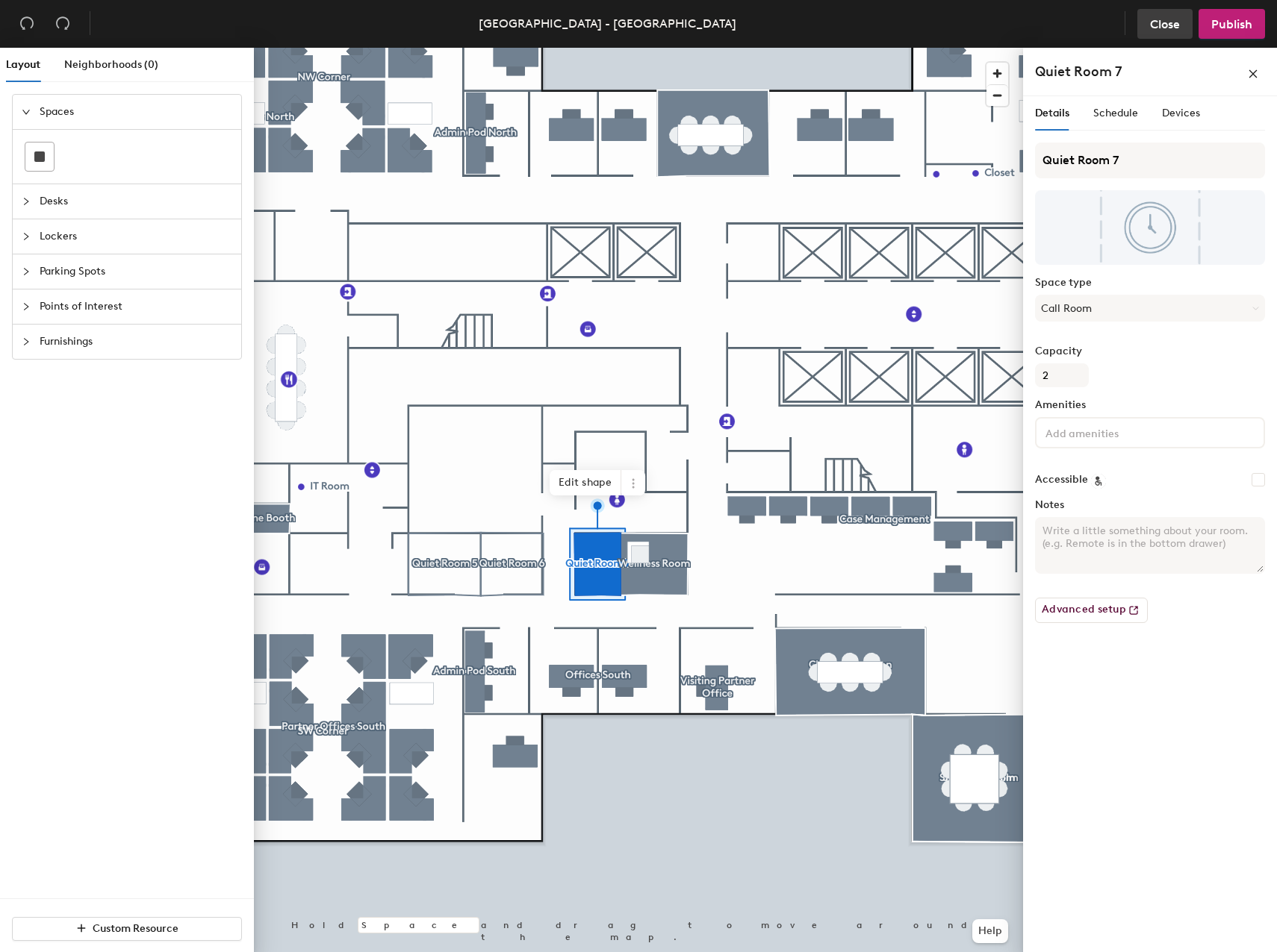
click at [1165, 32] on button "Close" at bounding box center [1165, 24] width 56 height 30
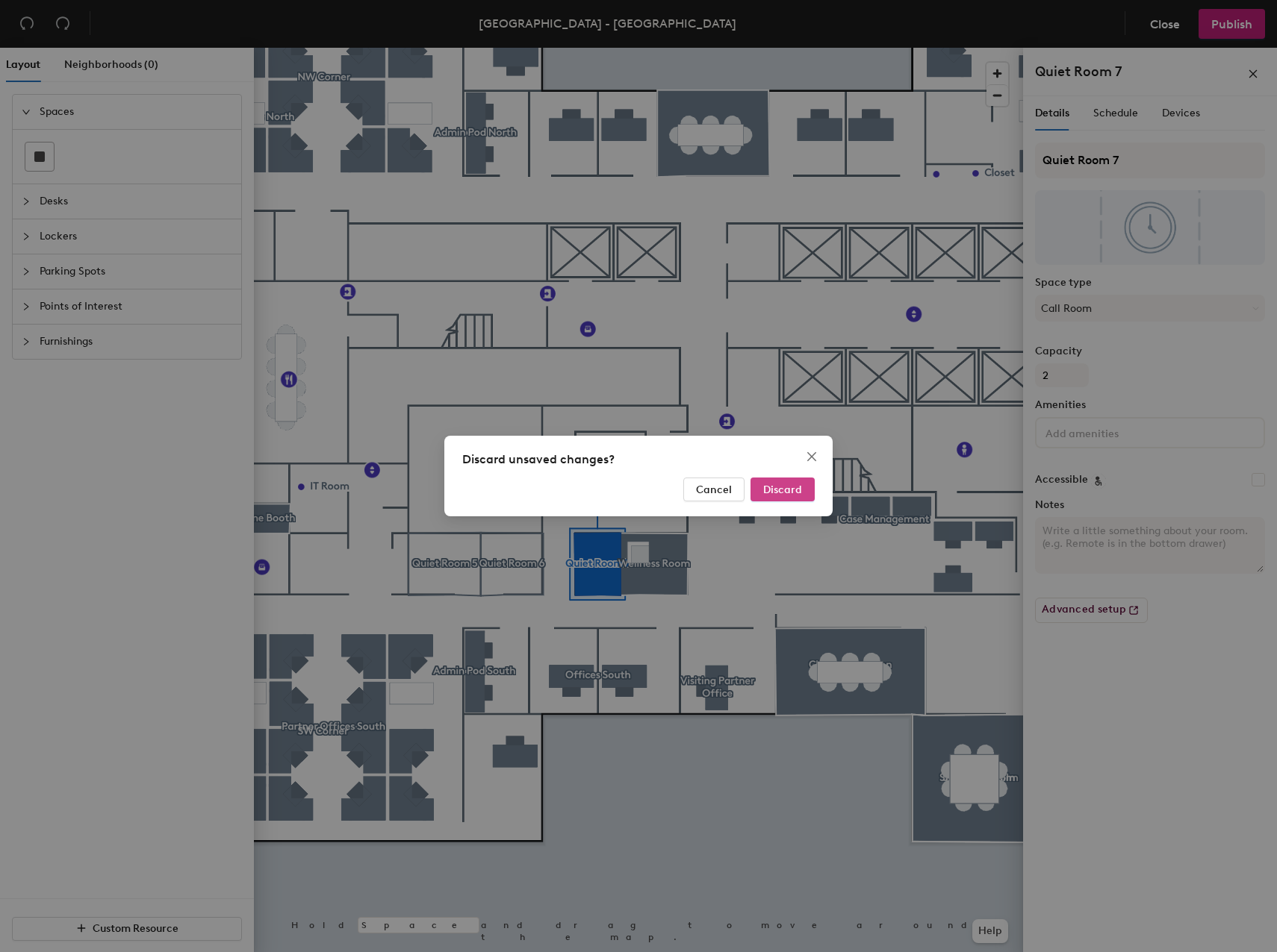
click at [798, 482] on button "Discard" at bounding box center [782, 490] width 64 height 24
